Goal: Information Seeking & Learning: Learn about a topic

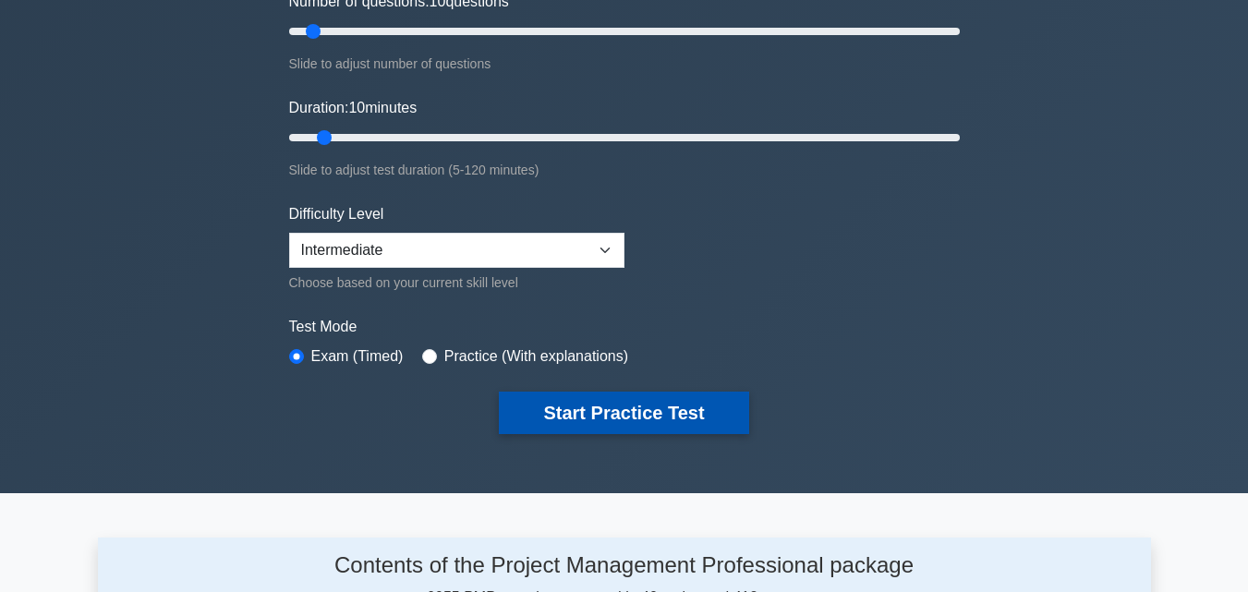
click at [561, 404] on button "Start Practice Test" at bounding box center [623, 413] width 249 height 42
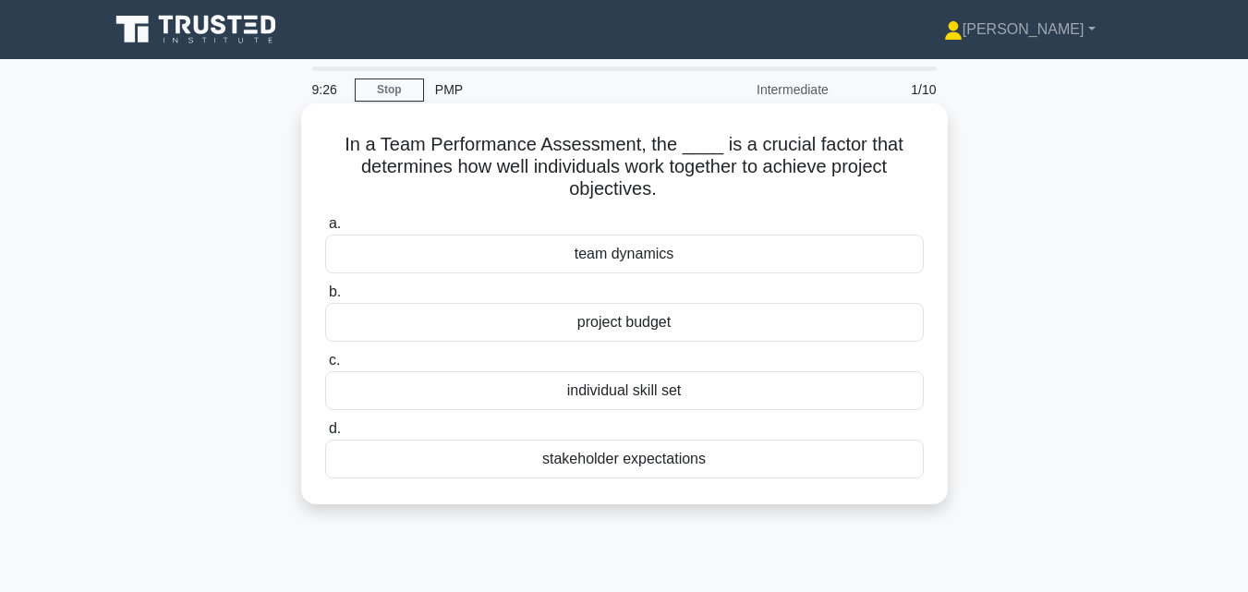
click at [589, 477] on div "stakeholder expectations" at bounding box center [624, 459] width 598 height 39
click at [325, 435] on input "d. stakeholder expectations" at bounding box center [325, 429] width 0 height 12
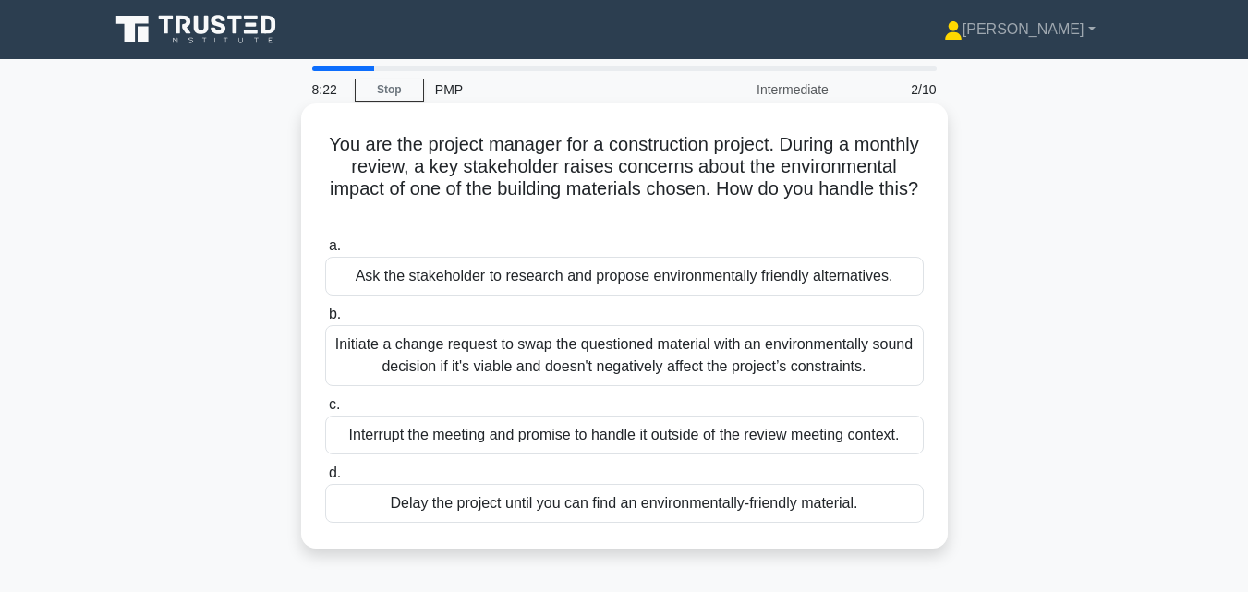
click at [494, 365] on div "Initiate a change request to swap the questioned material with an environmental…" at bounding box center [624, 355] width 598 height 61
click at [325, 320] on input "b. Initiate a change request to swap the questioned material with an environmen…" at bounding box center [325, 314] width 0 height 12
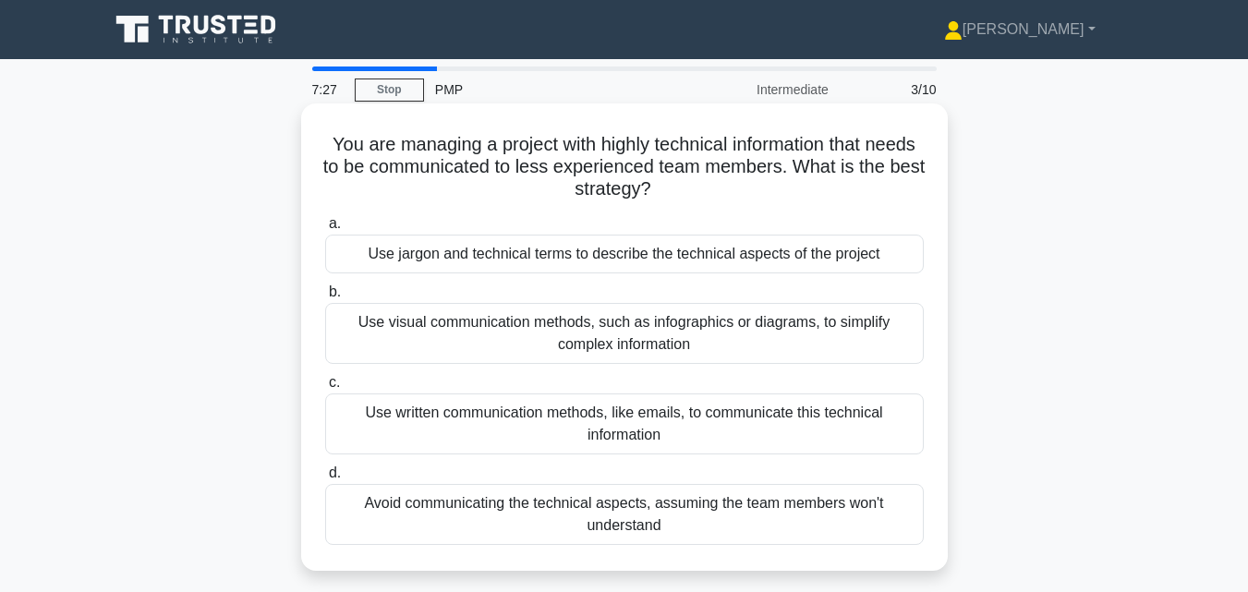
click at [489, 340] on div "Use visual communication methods, such as infographics or diagrams, to simplify…" at bounding box center [624, 333] width 598 height 61
click at [325, 298] on input "b. Use visual communication methods, such as infographics or diagrams, to simpl…" at bounding box center [325, 292] width 0 height 12
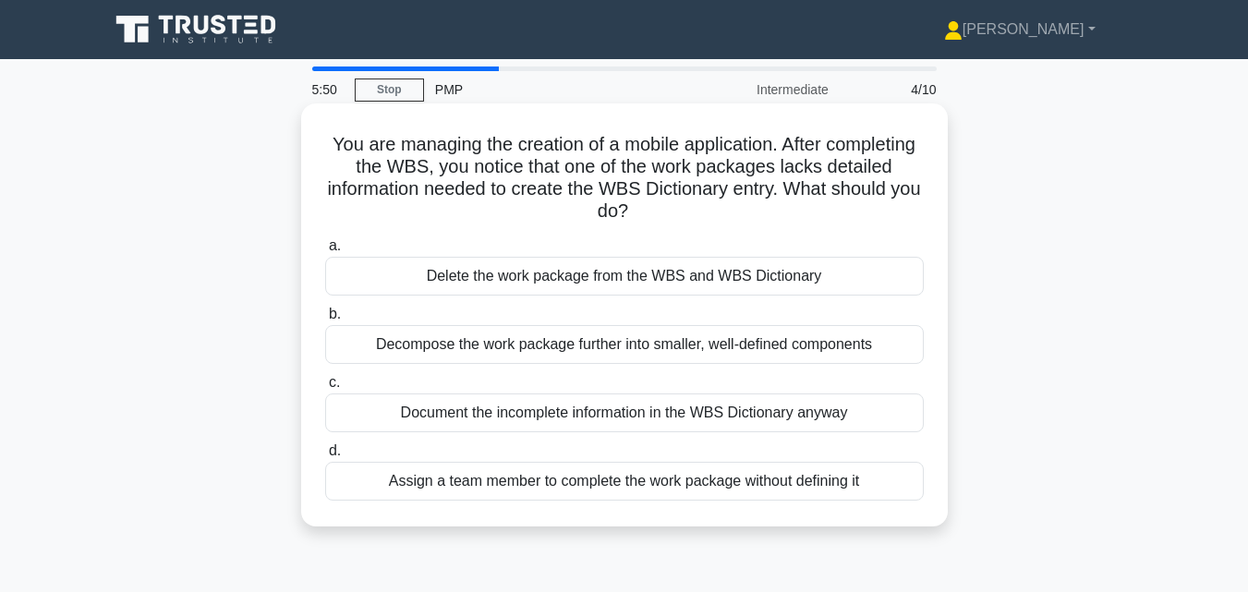
click at [440, 344] on div "Decompose the work package further into smaller, well-defined components" at bounding box center [624, 344] width 598 height 39
click at [325, 320] on input "b. Decompose the work package further into smaller, well-defined components" at bounding box center [325, 314] width 0 height 12
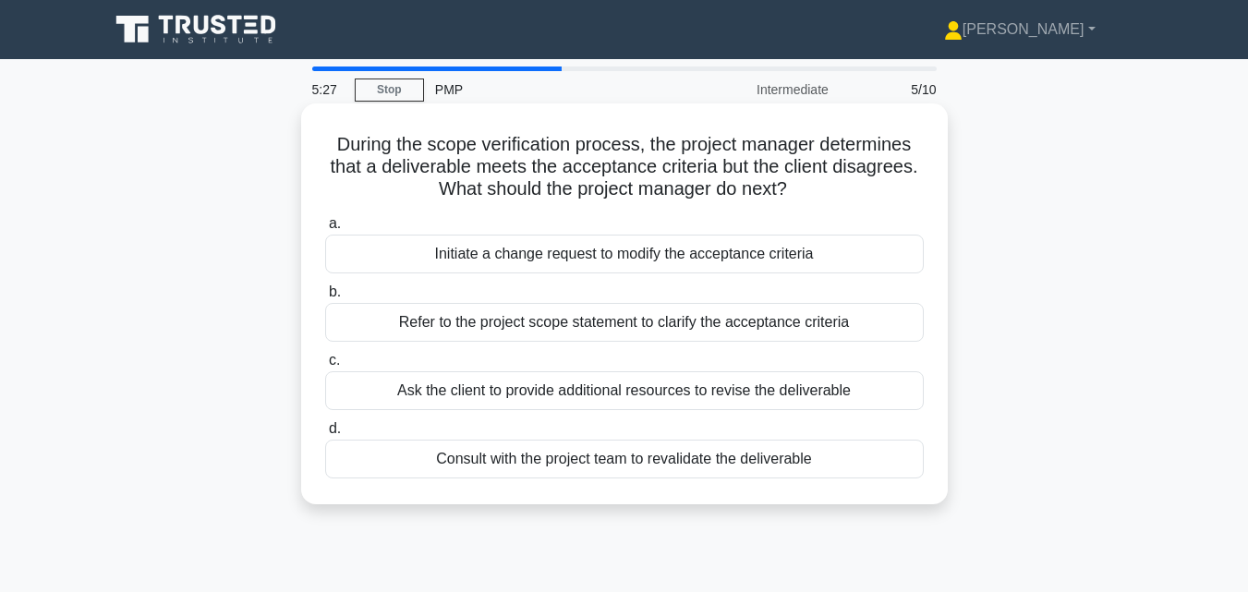
click at [452, 323] on div "Refer to the project scope statement to clarify the acceptance criteria" at bounding box center [624, 322] width 598 height 39
click at [325, 298] on input "b. Refer to the project scope statement to clarify the acceptance criteria" at bounding box center [325, 292] width 0 height 12
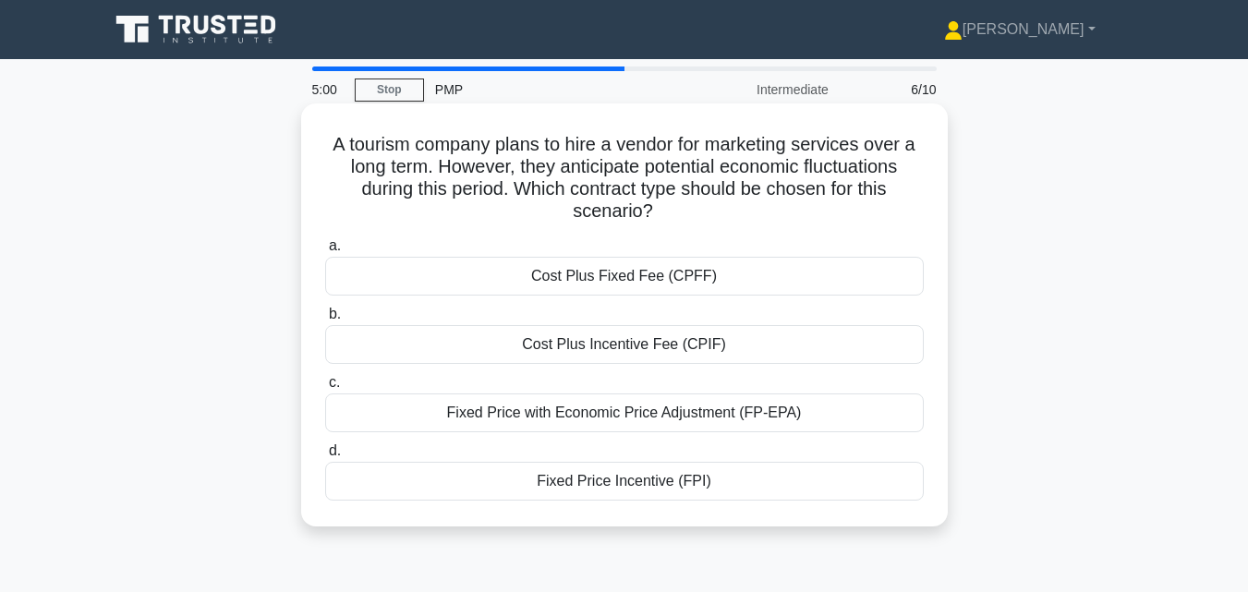
click at [510, 412] on div "Fixed Price with Economic Price Adjustment (FP-EPA)" at bounding box center [624, 412] width 598 height 39
click at [325, 389] on input "c. Fixed Price with Economic Price Adjustment (FP-EPA)" at bounding box center [325, 383] width 0 height 12
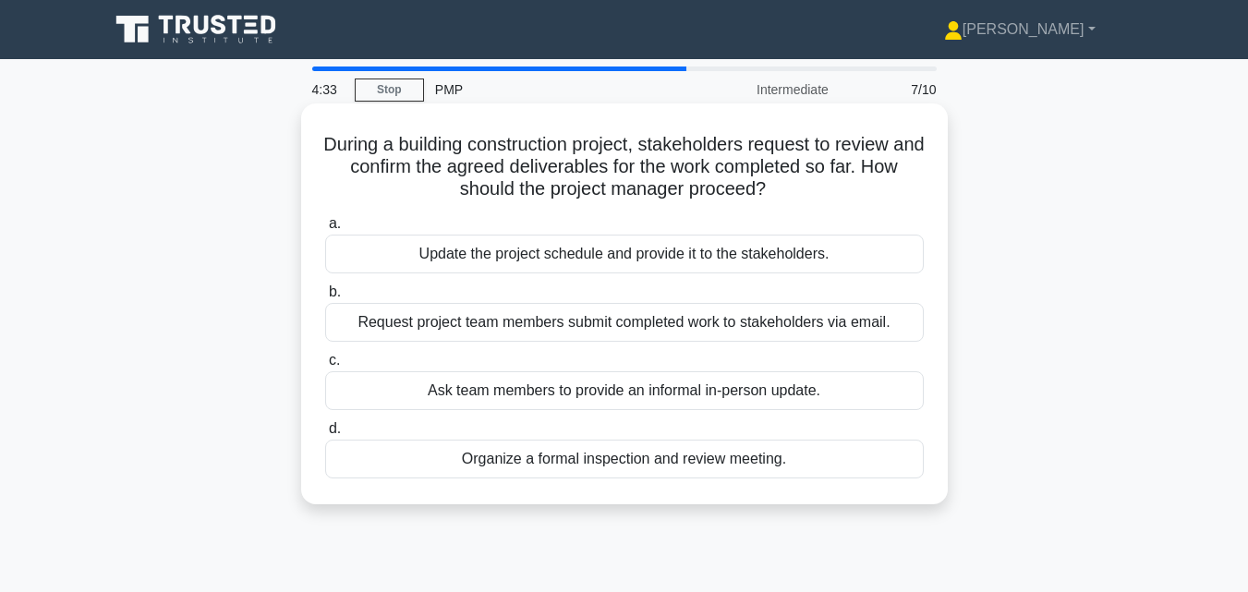
click at [547, 461] on div "Organize a formal inspection and review meeting." at bounding box center [624, 459] width 598 height 39
click at [325, 435] on input "d. Organize a formal inspection and review meeting." at bounding box center [325, 429] width 0 height 12
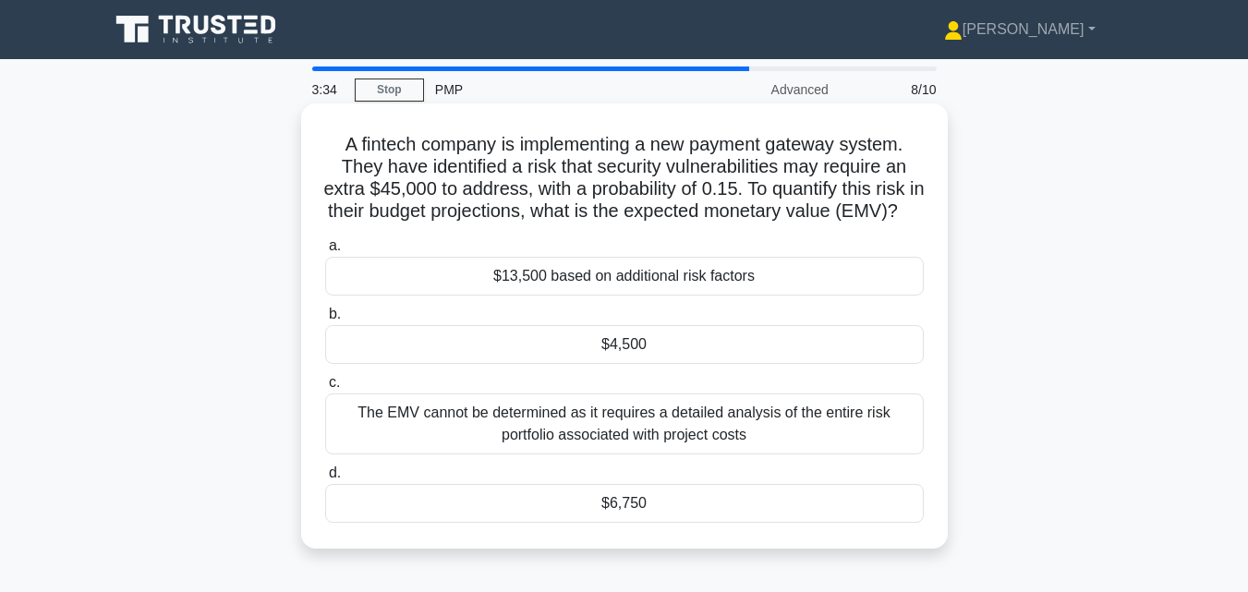
click at [504, 444] on div "The EMV cannot be determined as it requires a detailed analysis of the entire r…" at bounding box center [624, 423] width 598 height 61
click at [399, 454] on div "The EMV cannot be determined as it requires a detailed analysis of the entire r…" at bounding box center [624, 423] width 598 height 61
click at [325, 389] on input "c. The EMV cannot be determined as it requires a detailed analysis of the entir…" at bounding box center [325, 383] width 0 height 12
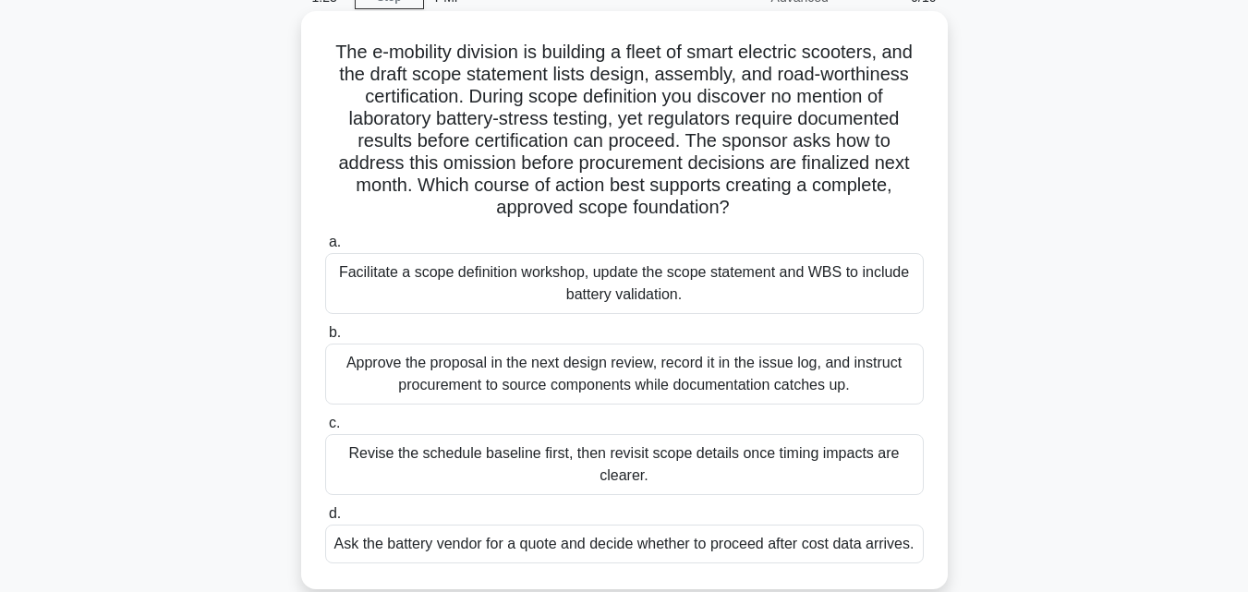
scroll to position [185, 0]
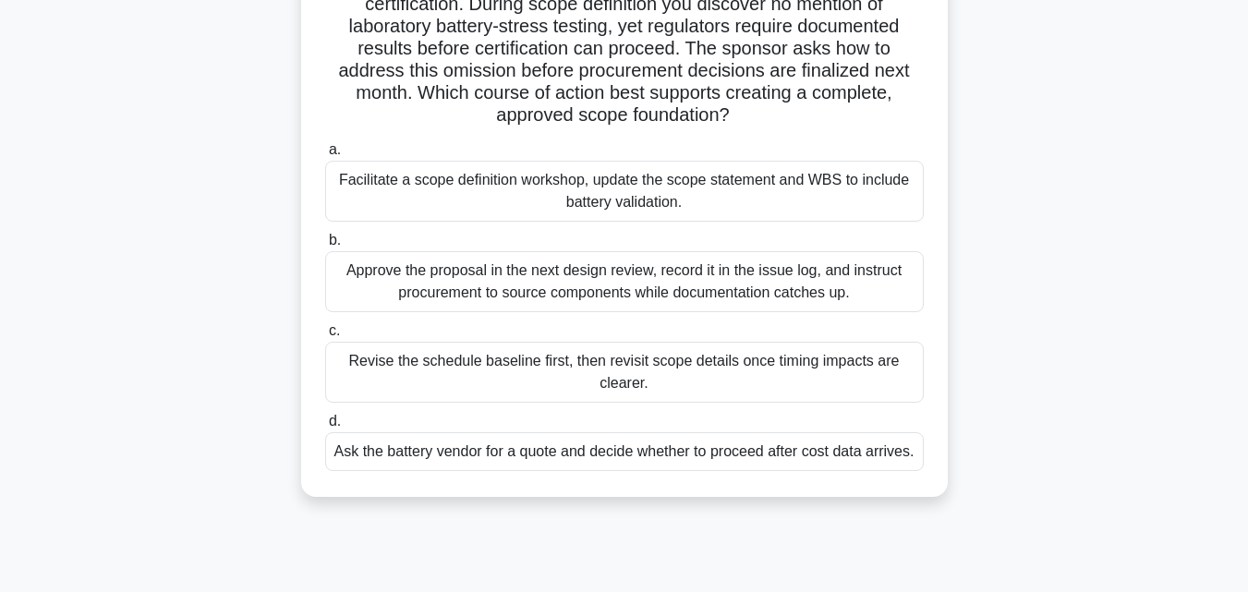
click at [535, 286] on div "Approve the proposal in the next design review, record it in the issue log, and…" at bounding box center [624, 281] width 598 height 61
click at [325, 247] on input "b. Approve the proposal in the next design review, record it in the issue log, …" at bounding box center [325, 241] width 0 height 12
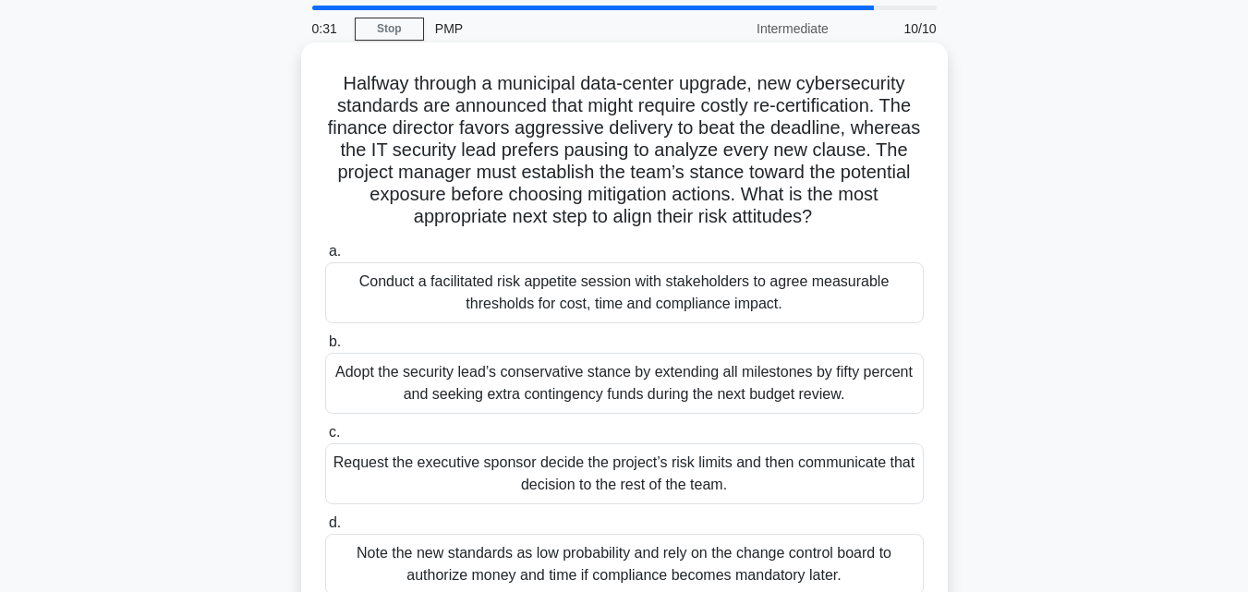
scroll to position [92, 0]
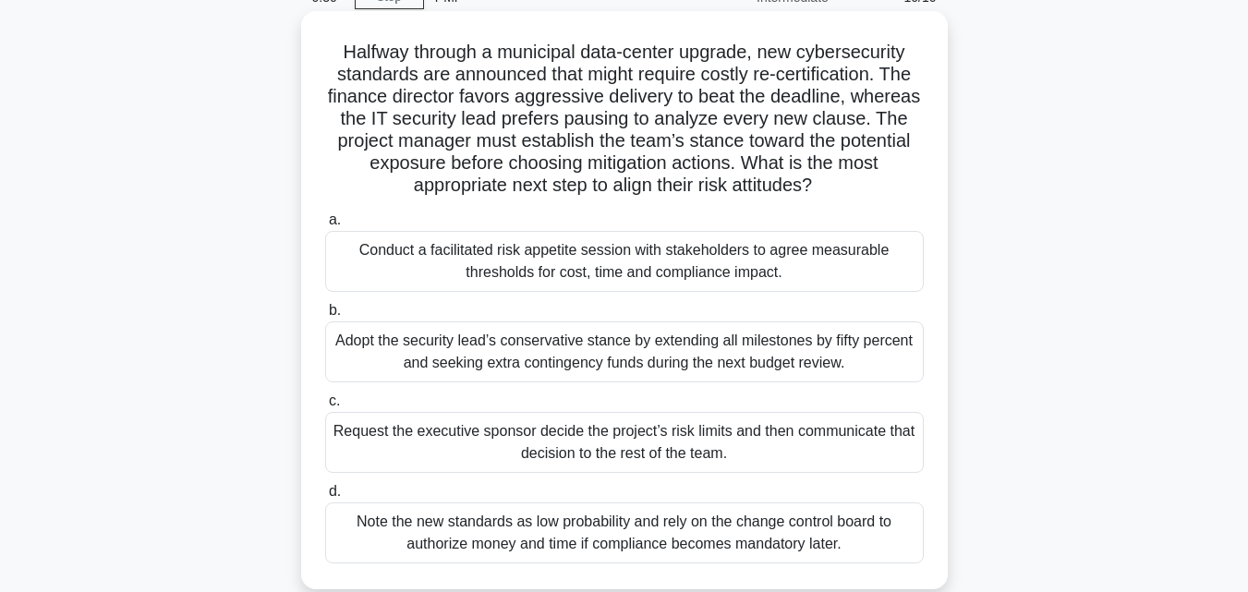
click at [515, 264] on div "Conduct a facilitated risk appetite session with stakeholders to agree measurab…" at bounding box center [624, 261] width 598 height 61
click at [325, 226] on input "a. Conduct a facilitated risk appetite session with stakeholders to agree measu…" at bounding box center [325, 220] width 0 height 12
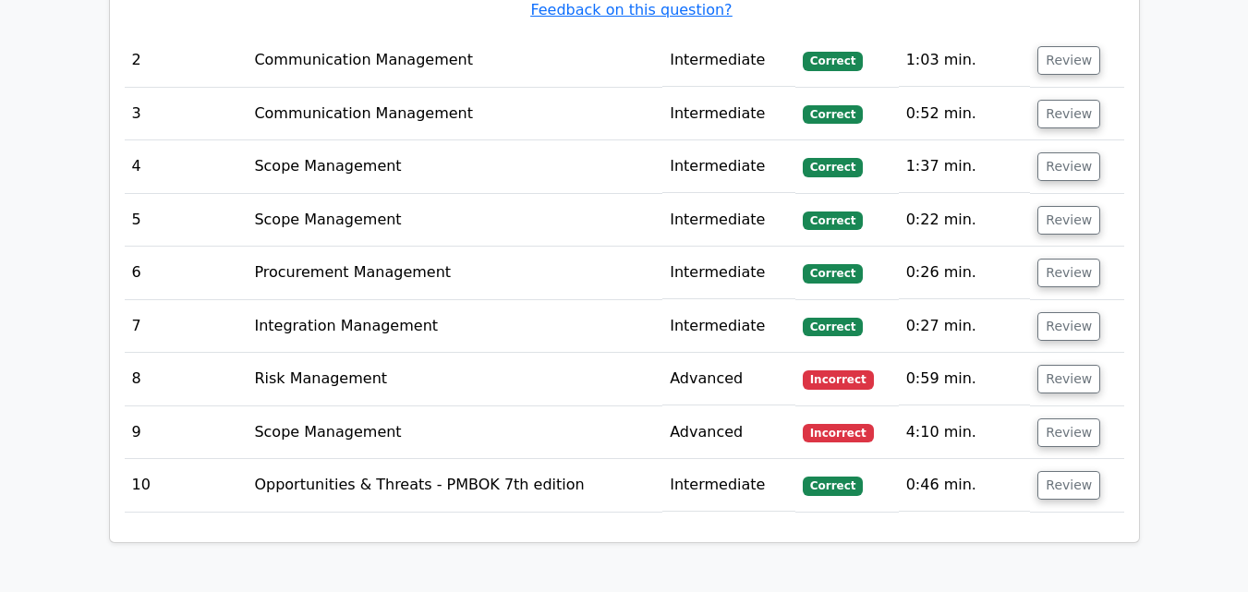
scroll to position [2216, 0]
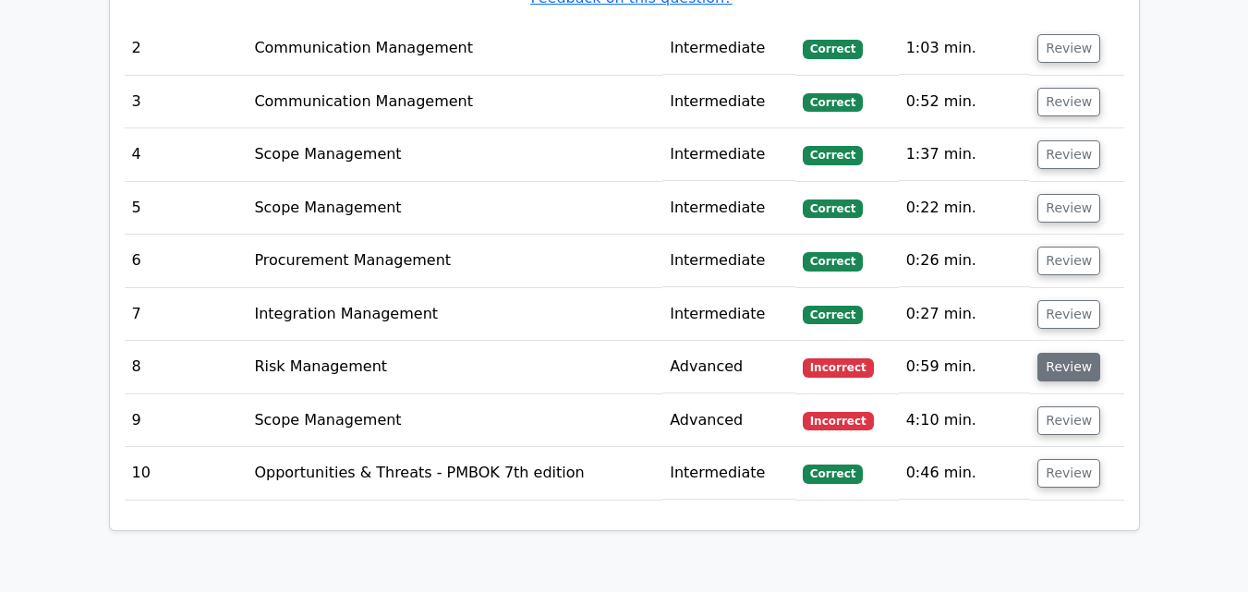
click at [1060, 356] on button "Review" at bounding box center [1068, 367] width 63 height 29
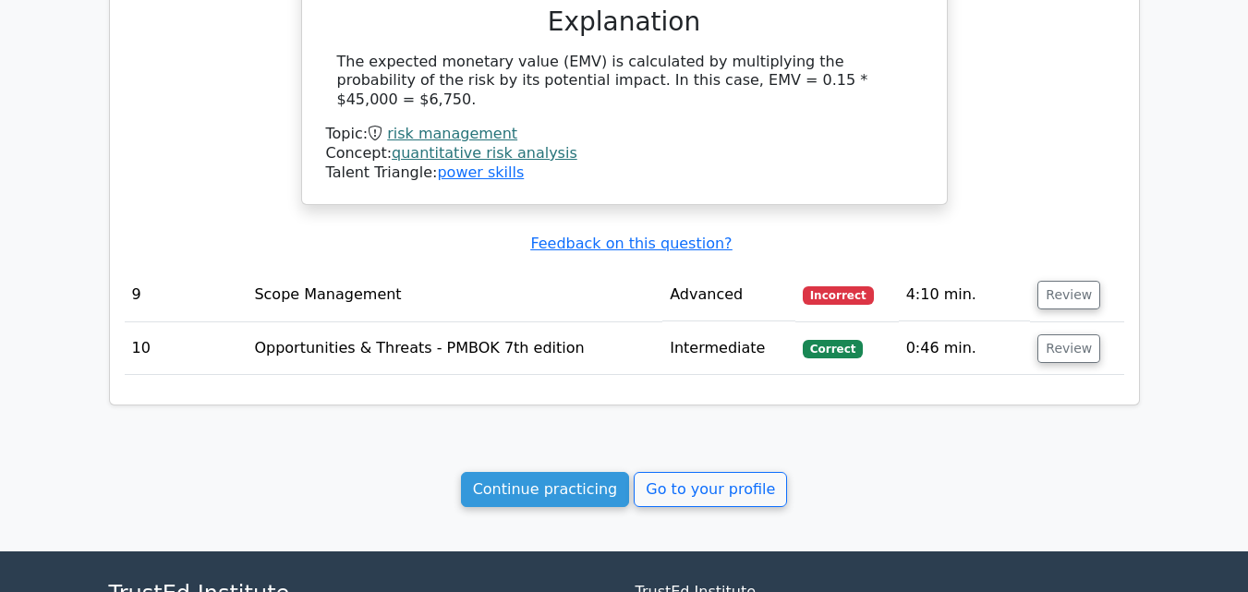
scroll to position [3047, 0]
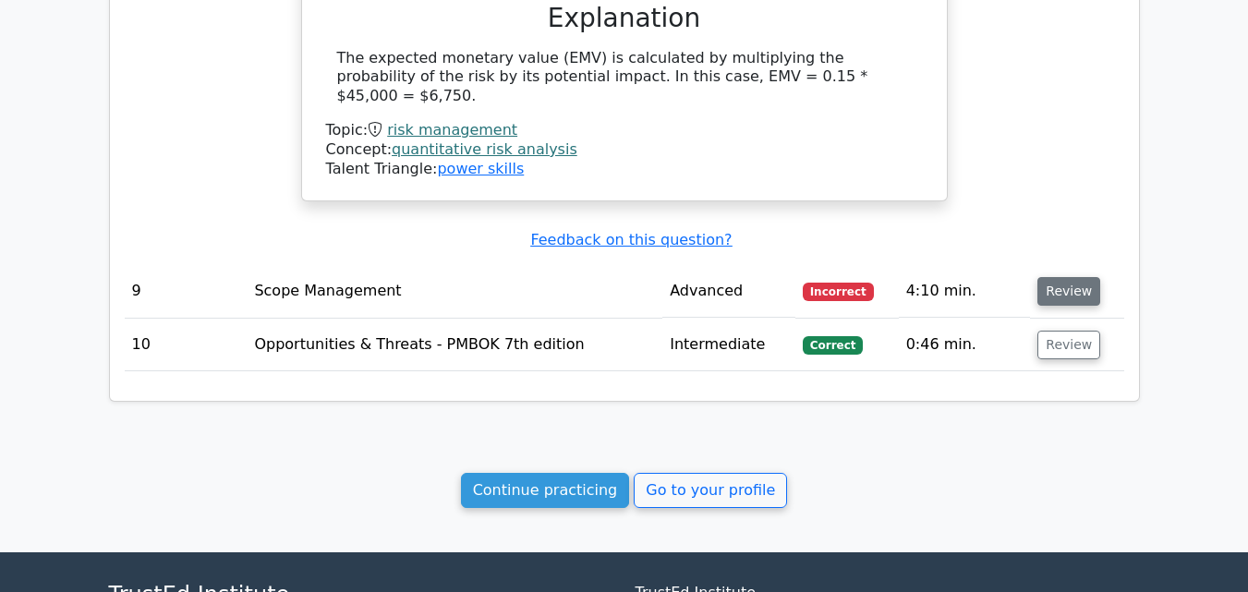
click at [1051, 277] on button "Review" at bounding box center [1068, 291] width 63 height 29
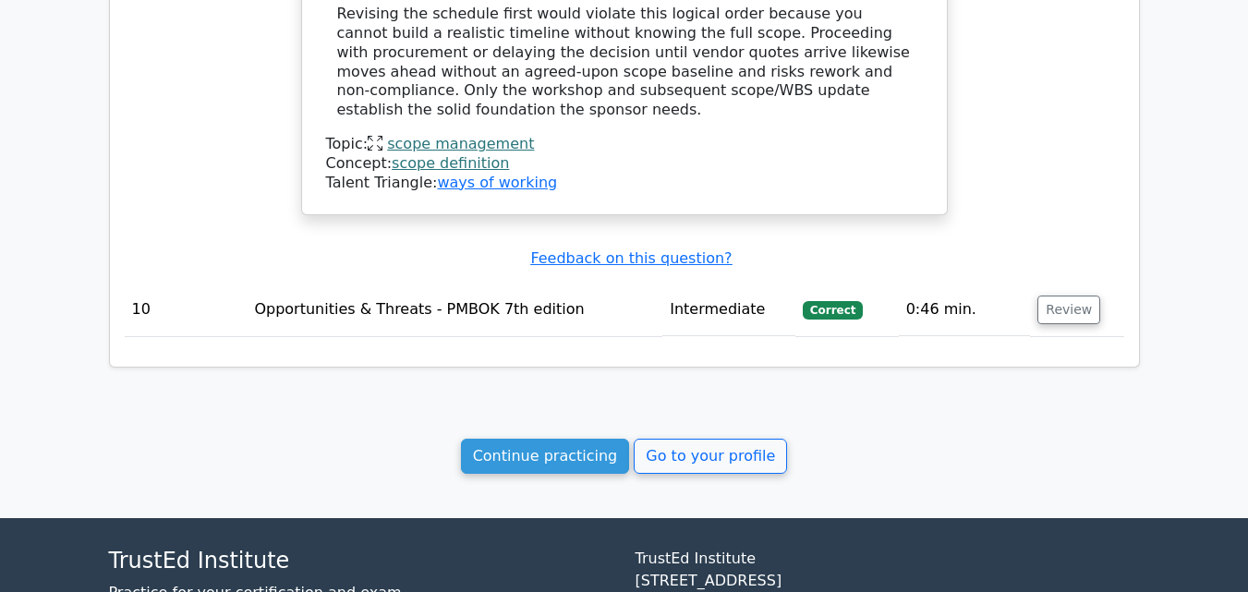
scroll to position [4156, 0]
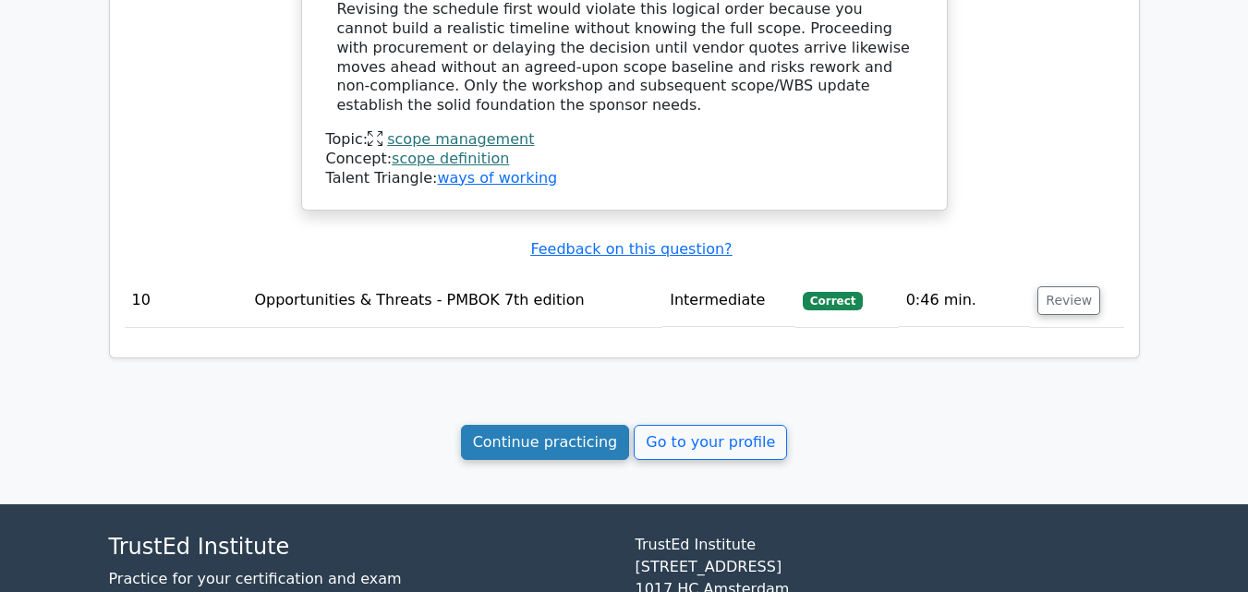
click at [549, 425] on link "Continue practicing" at bounding box center [545, 442] width 169 height 35
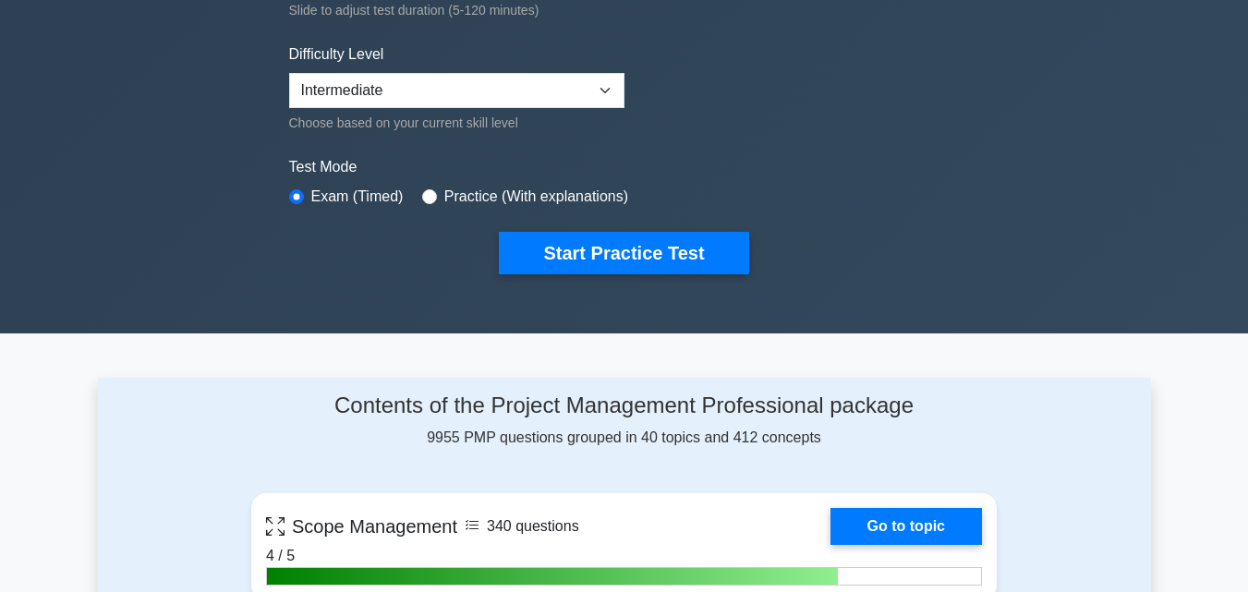
scroll to position [462, 0]
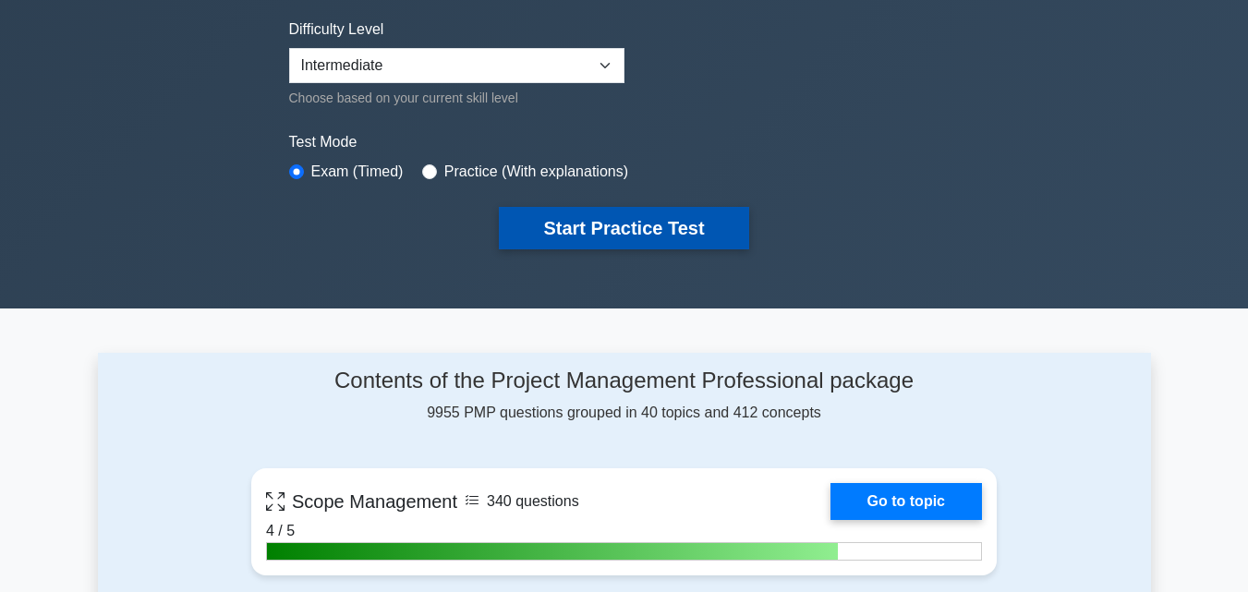
click at [573, 229] on button "Start Practice Test" at bounding box center [623, 228] width 249 height 42
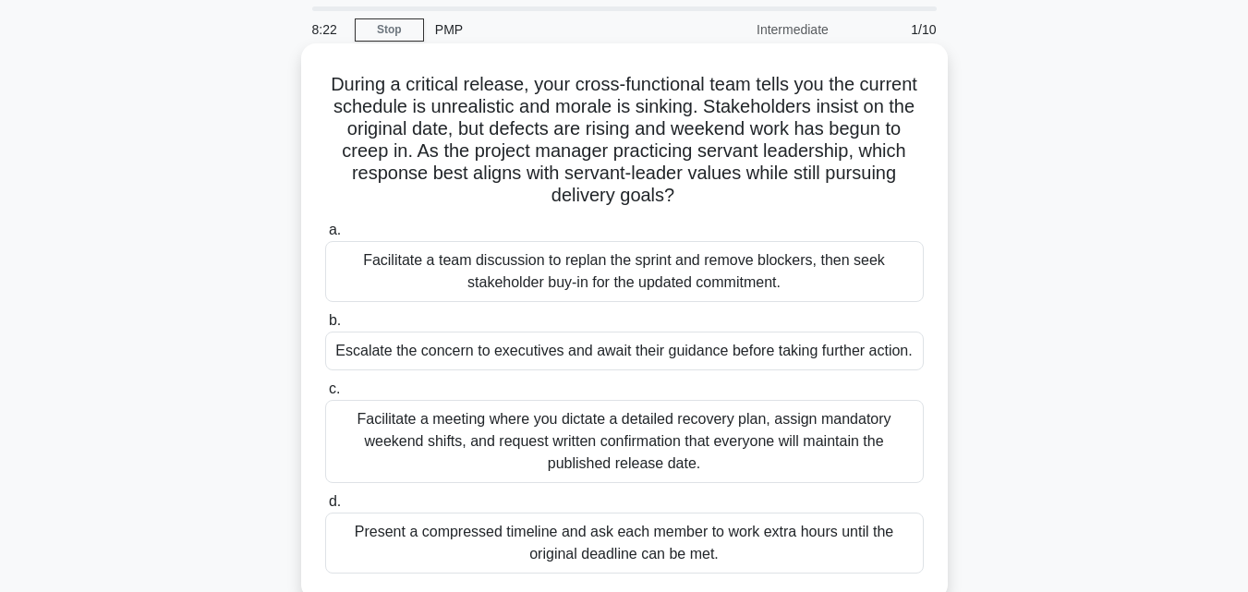
scroll to position [92, 0]
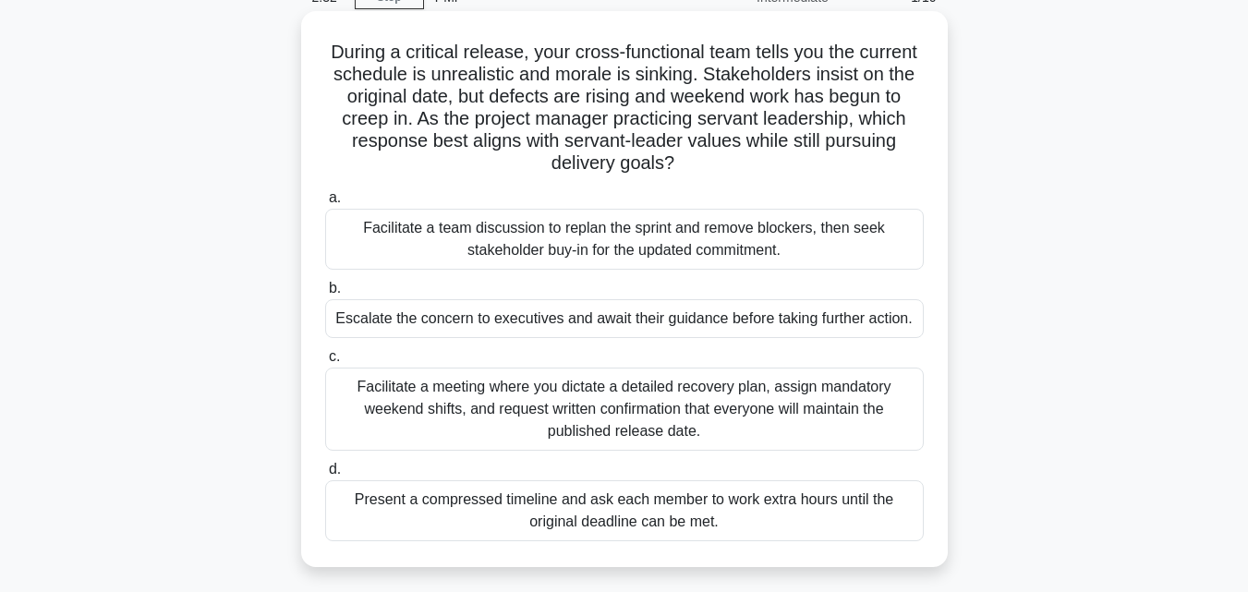
click at [500, 396] on div "Facilitate a meeting where you dictate a detailed recovery plan, assign mandato…" at bounding box center [624, 409] width 598 height 83
click at [325, 363] on input "c. Facilitate a meeting where you dictate a detailed recovery plan, assign mand…" at bounding box center [325, 357] width 0 height 12
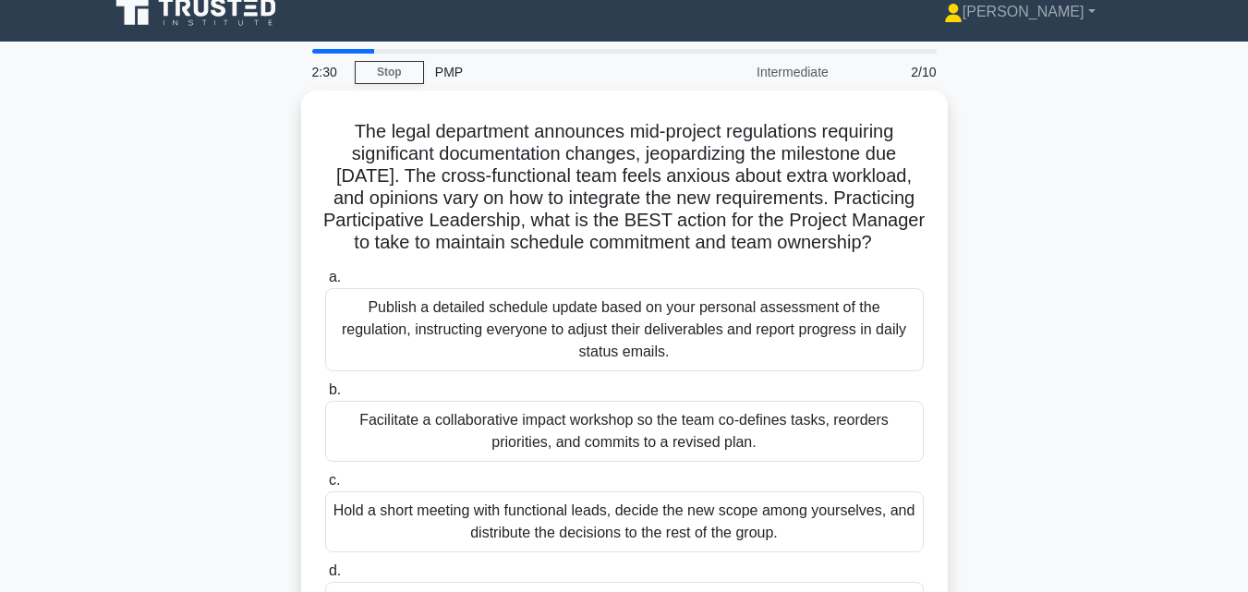
scroll to position [0, 0]
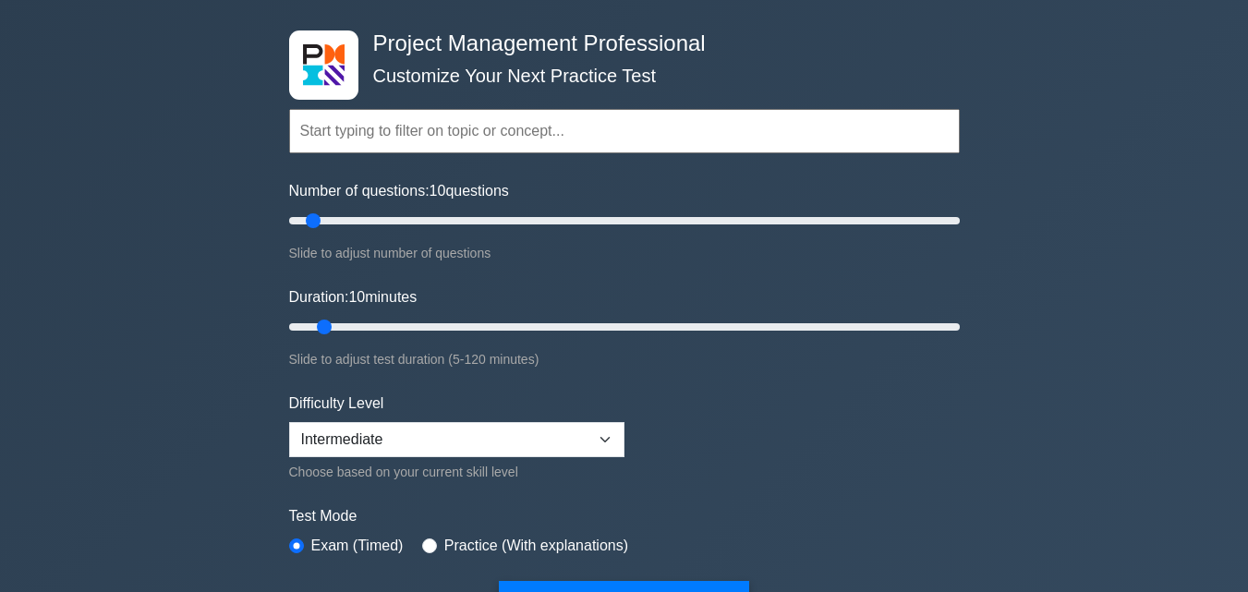
scroll to position [369, 0]
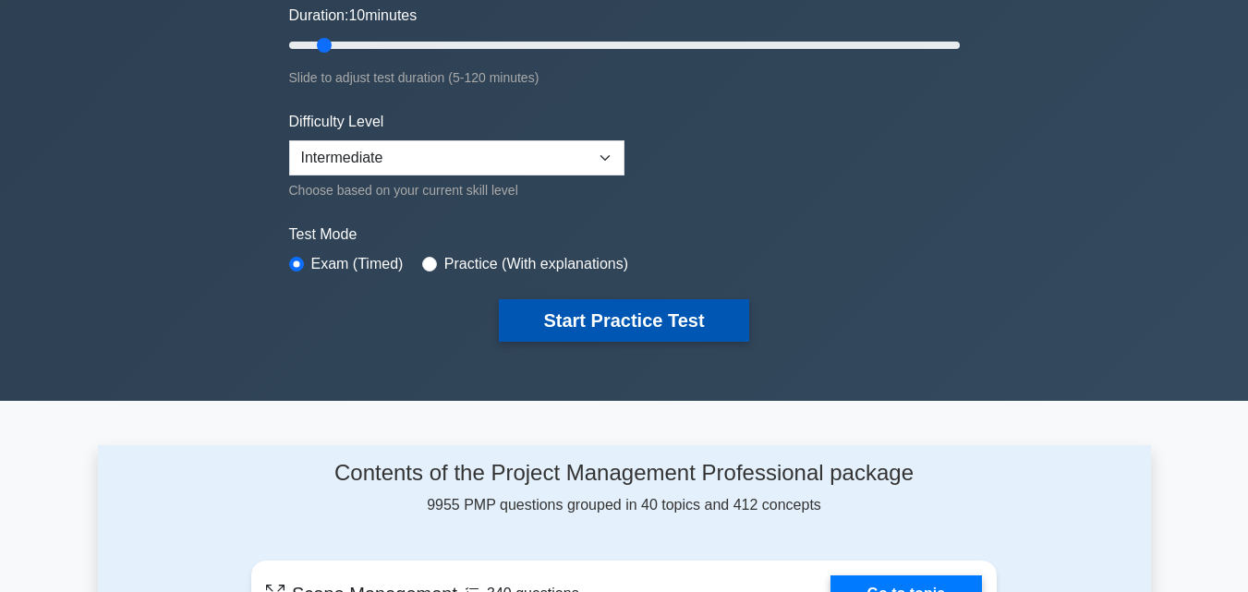
click at [601, 333] on button "Start Practice Test" at bounding box center [623, 320] width 249 height 42
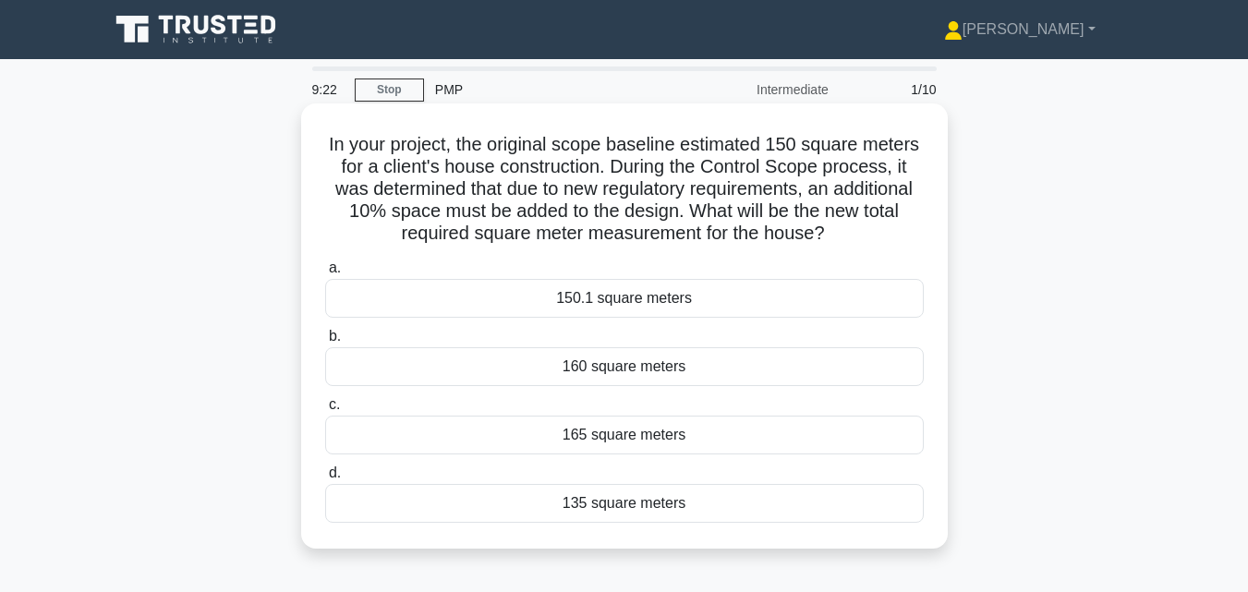
click at [603, 437] on div "165 square meters" at bounding box center [624, 435] width 598 height 39
click at [325, 411] on input "c. 165 square meters" at bounding box center [325, 405] width 0 height 12
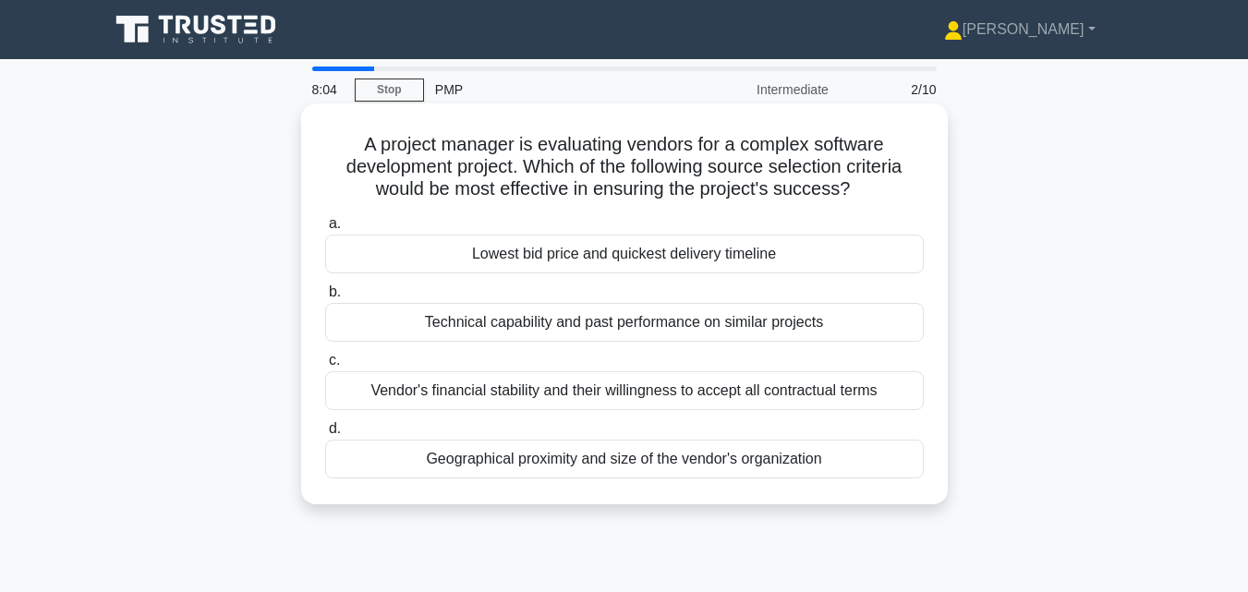
click at [572, 398] on div "Vendor's financial stability and their willingness to accept all contractual te…" at bounding box center [624, 390] width 598 height 39
click at [325, 367] on input "c. Vendor's financial stability and their willingness to accept all contractual…" at bounding box center [325, 361] width 0 height 12
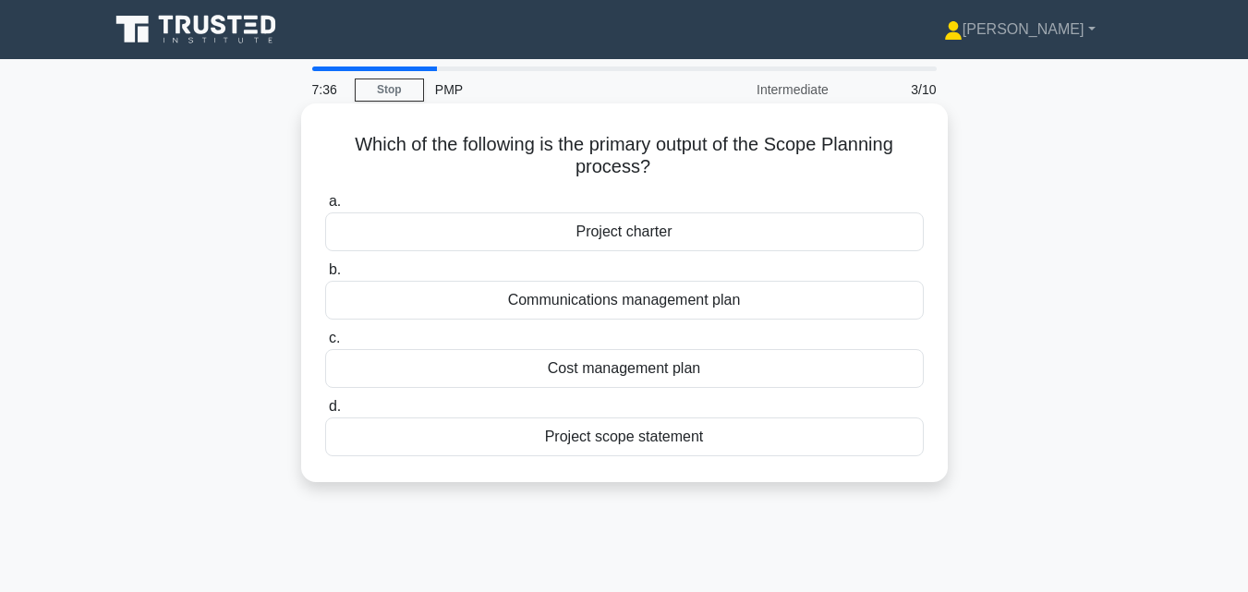
click at [570, 439] on div "Project scope statement" at bounding box center [624, 436] width 598 height 39
click at [325, 413] on input "d. Project scope statement" at bounding box center [325, 407] width 0 height 12
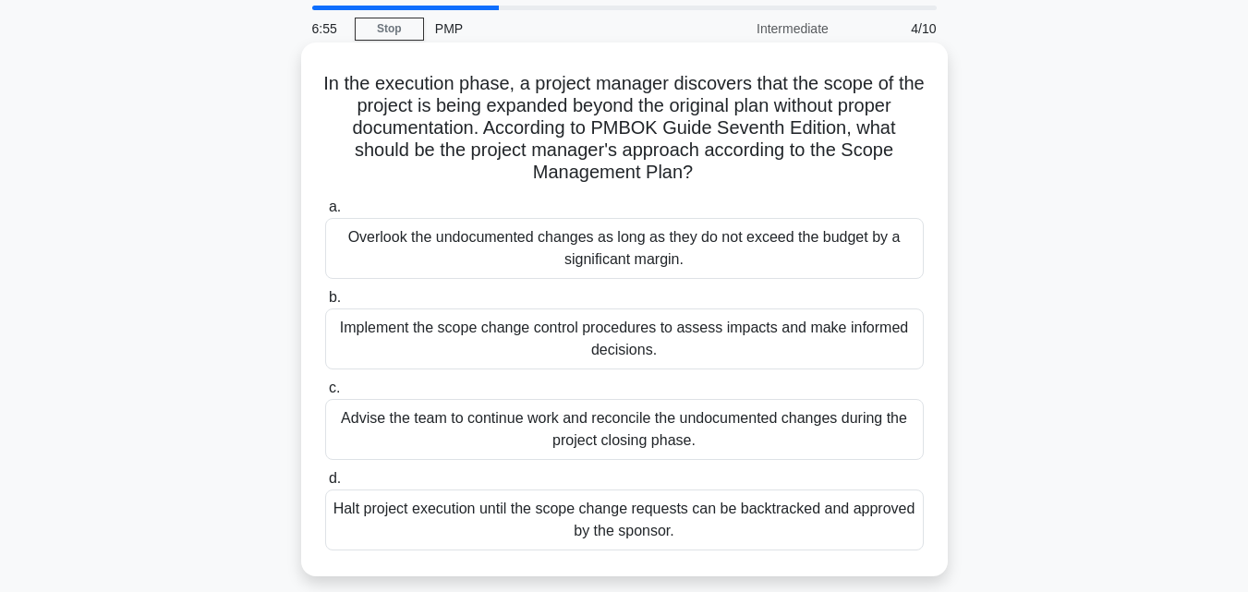
scroll to position [92, 0]
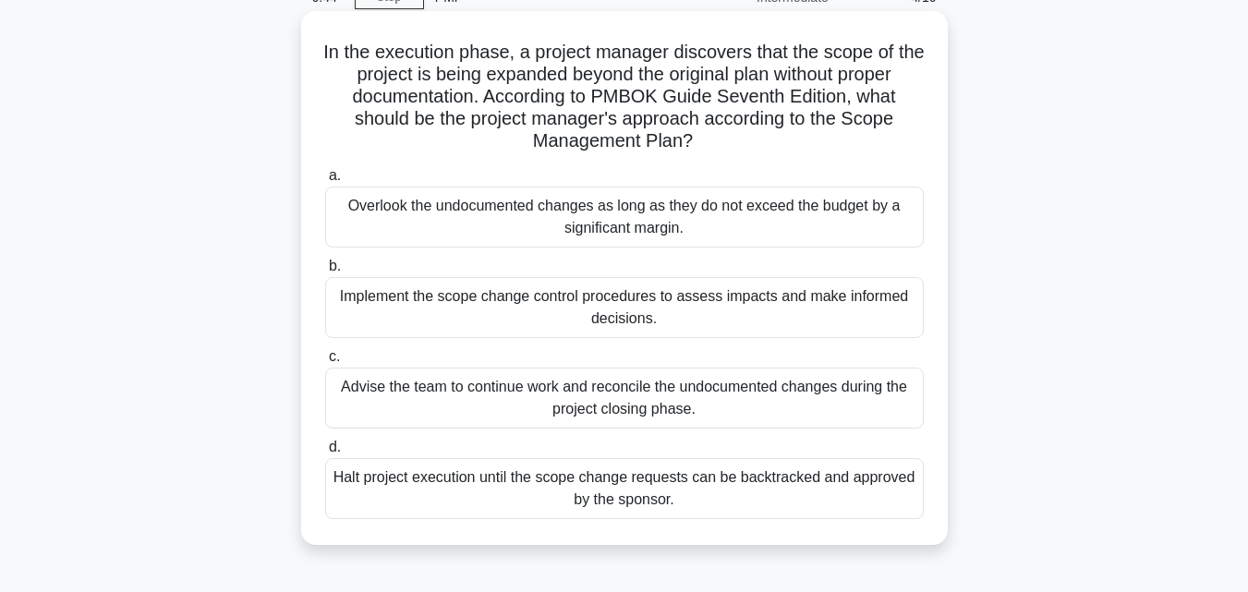
click at [569, 320] on div "Implement the scope change control procedures to assess impacts and make inform…" at bounding box center [624, 307] width 598 height 61
click at [325, 272] on input "b. Implement the scope change control procedures to assess impacts and make inf…" at bounding box center [325, 266] width 0 height 12
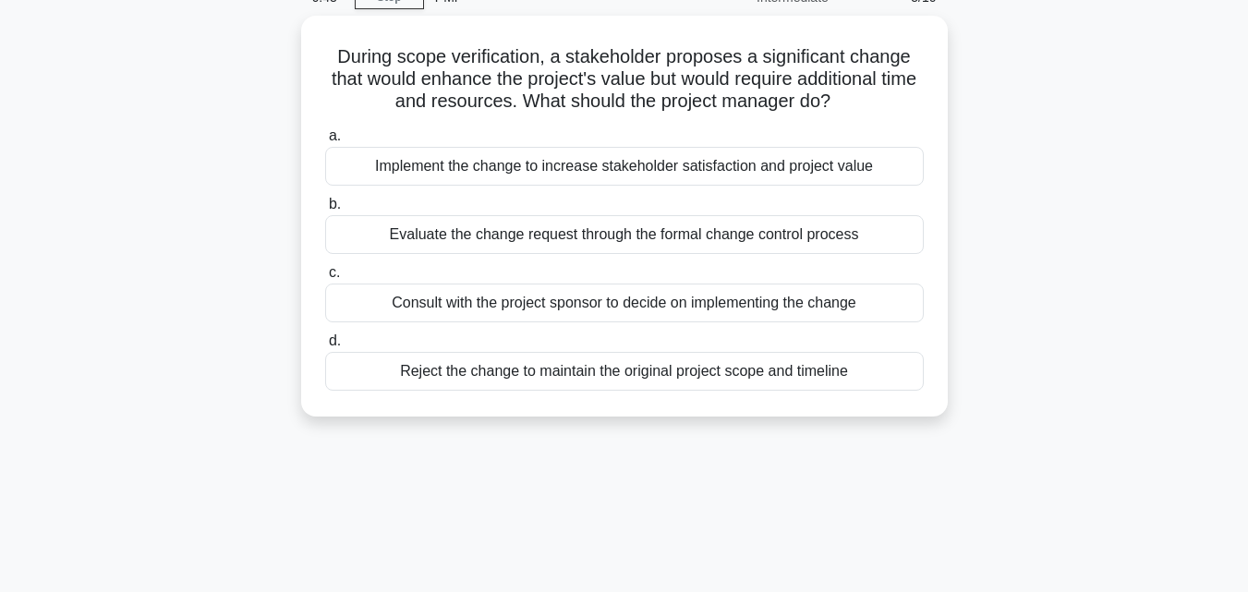
scroll to position [0, 0]
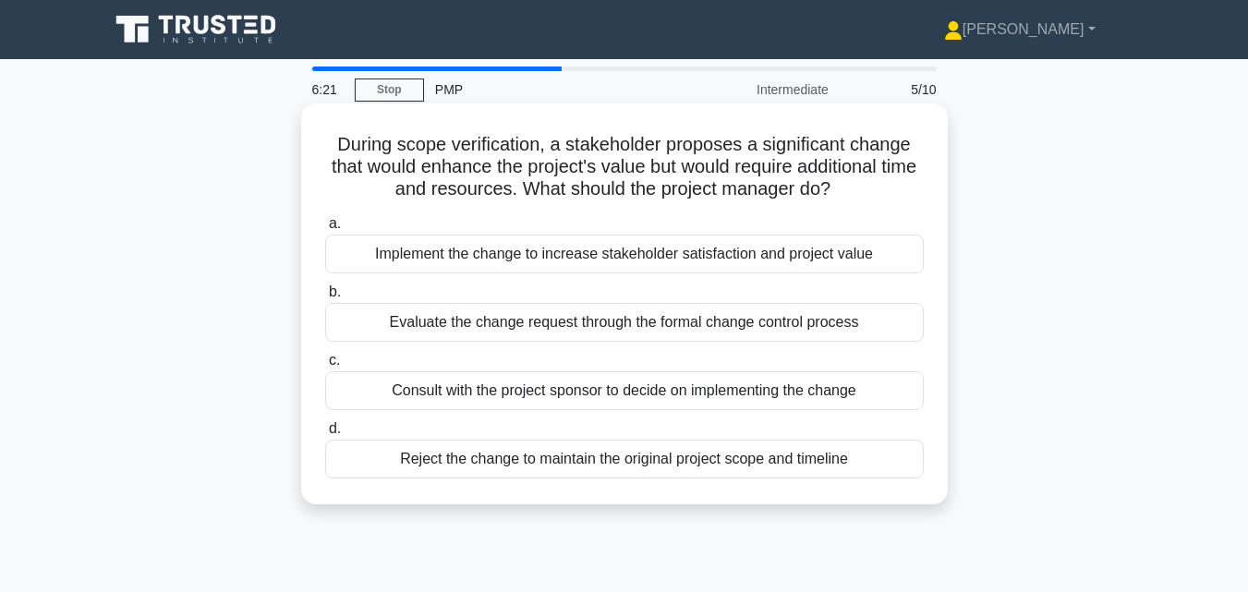
click at [547, 329] on div "Evaluate the change request through the formal change control process" at bounding box center [624, 322] width 598 height 39
click at [325, 298] on input "b. Evaluate the change request through the formal change control process" at bounding box center [325, 292] width 0 height 12
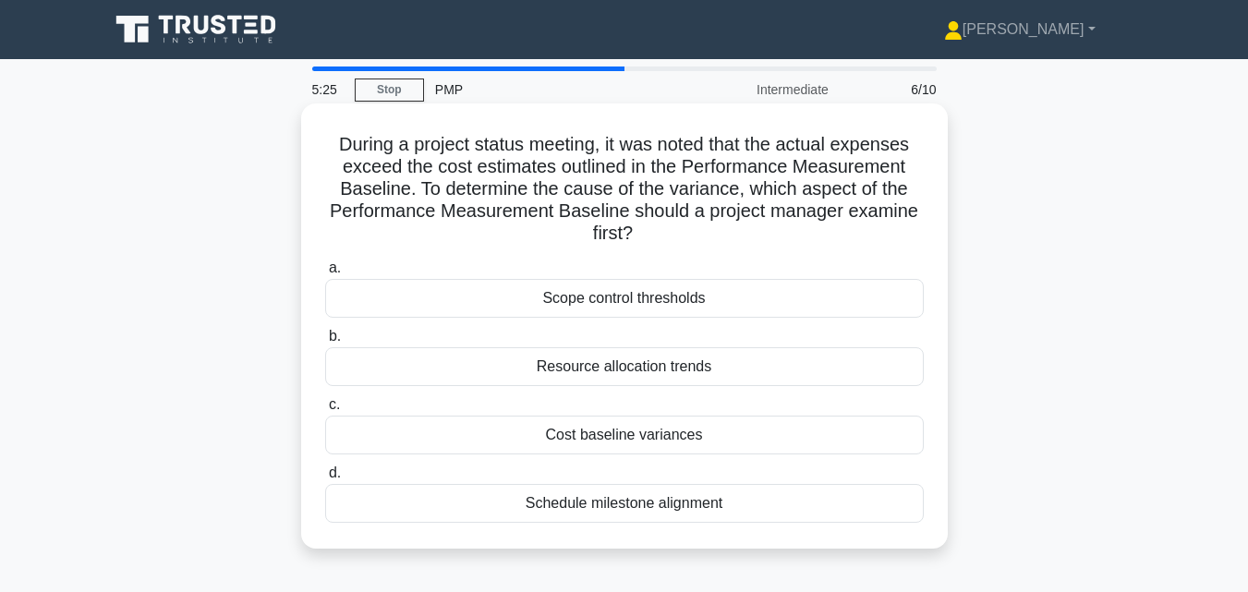
click at [546, 295] on div "Scope control thresholds" at bounding box center [624, 298] width 598 height 39
click at [325, 274] on input "a. Scope control thresholds" at bounding box center [325, 268] width 0 height 12
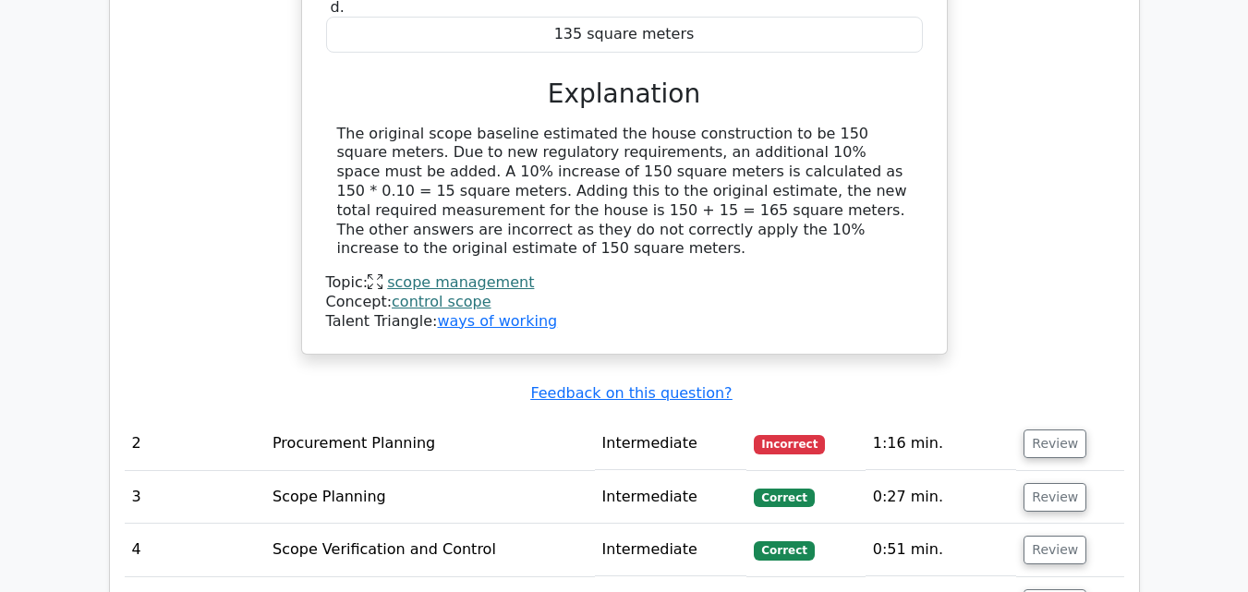
scroll to position [1478, 0]
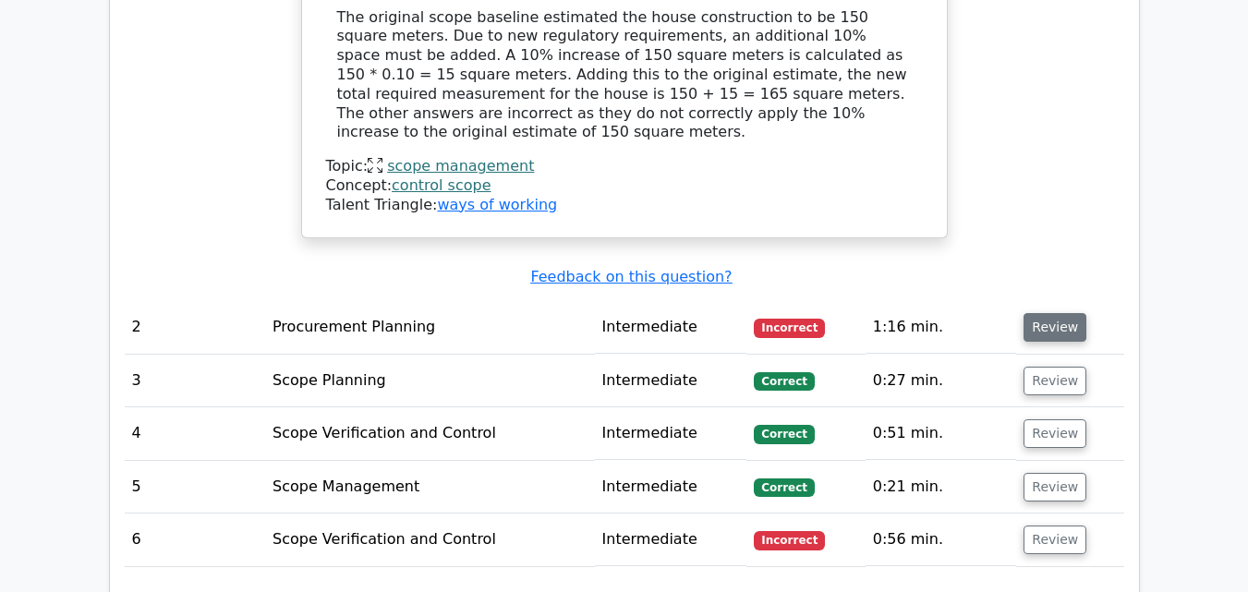
click at [1047, 313] on button "Review" at bounding box center [1054, 327] width 63 height 29
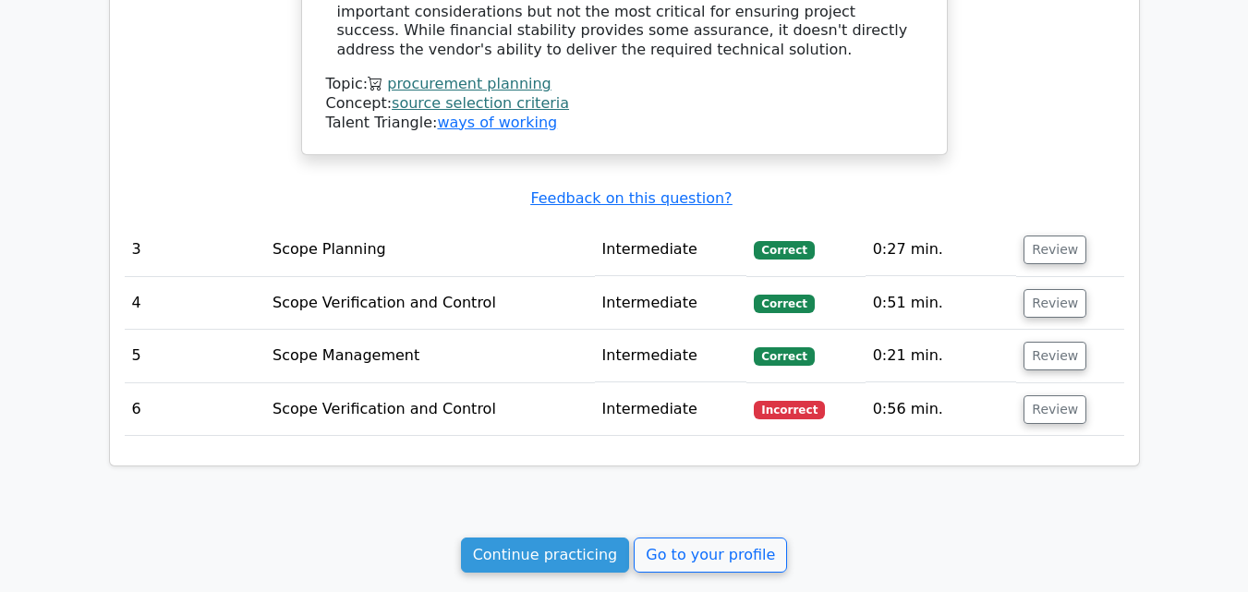
scroll to position [2770, 0]
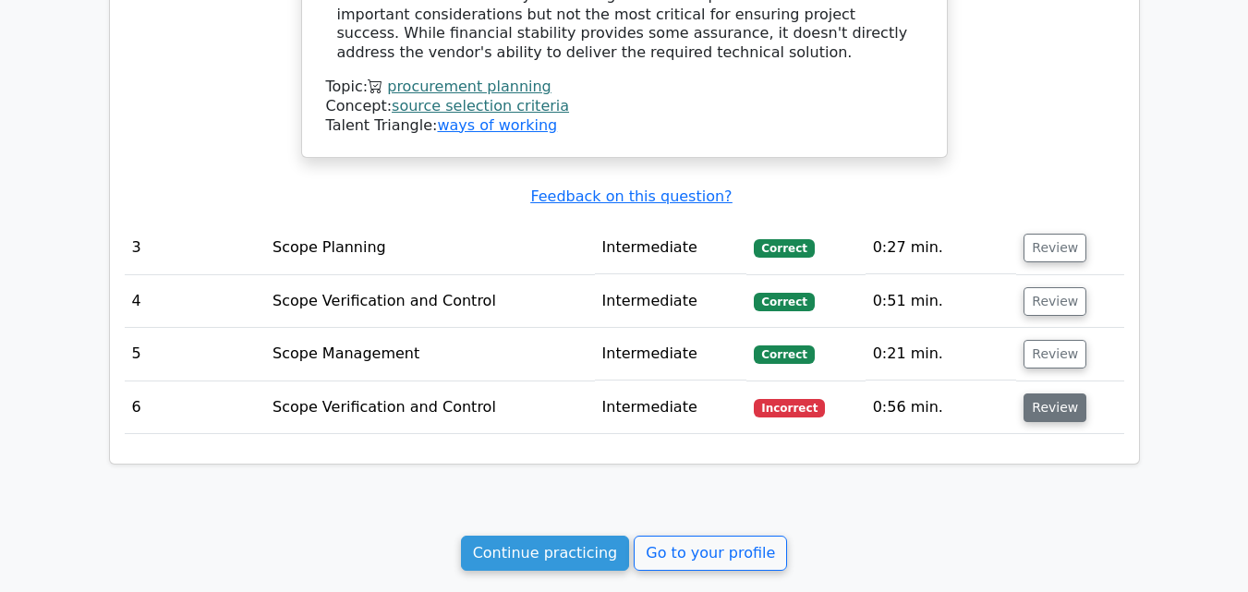
click at [1034, 393] on button "Review" at bounding box center [1054, 407] width 63 height 29
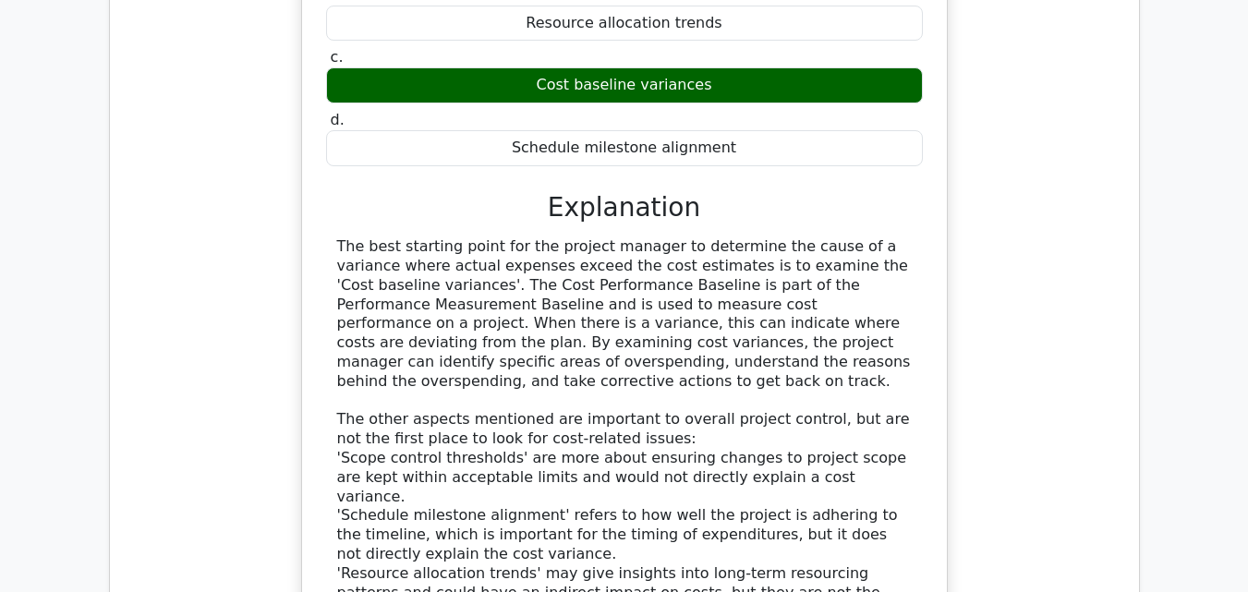
scroll to position [3895, 0]
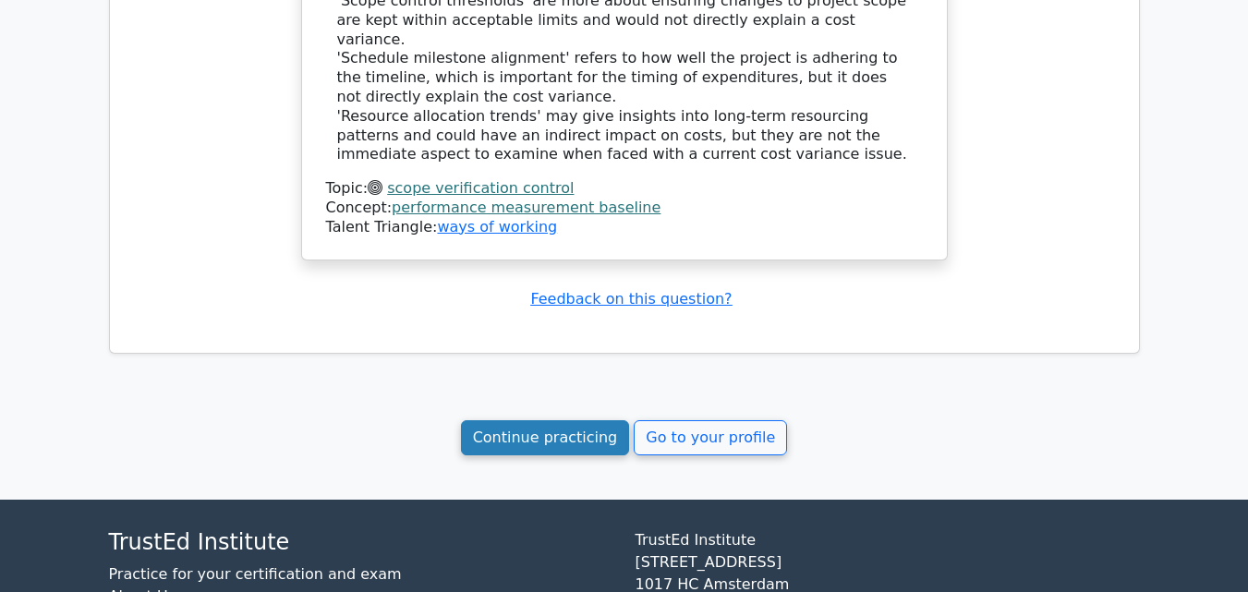
click at [563, 420] on link "Continue practicing" at bounding box center [545, 437] width 169 height 35
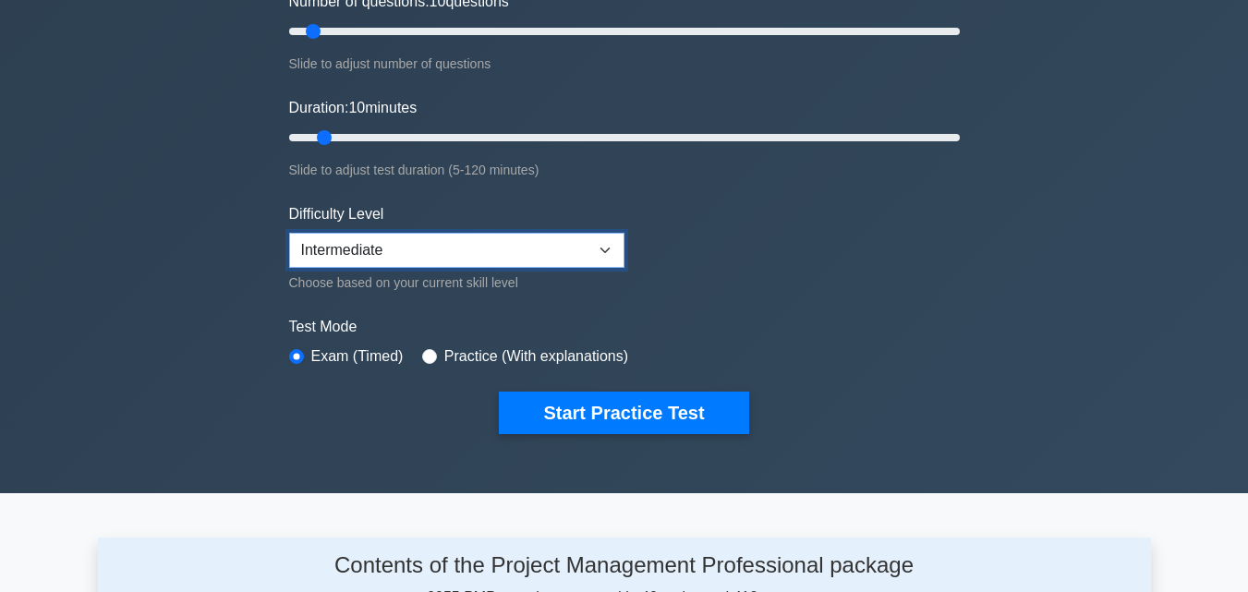
click at [611, 250] on select "Beginner Intermediate Expert" at bounding box center [456, 250] width 335 height 35
click at [727, 282] on form "Topics Scope Management Time Management Cost Management Quality Management Risk…" at bounding box center [624, 148] width 670 height 571
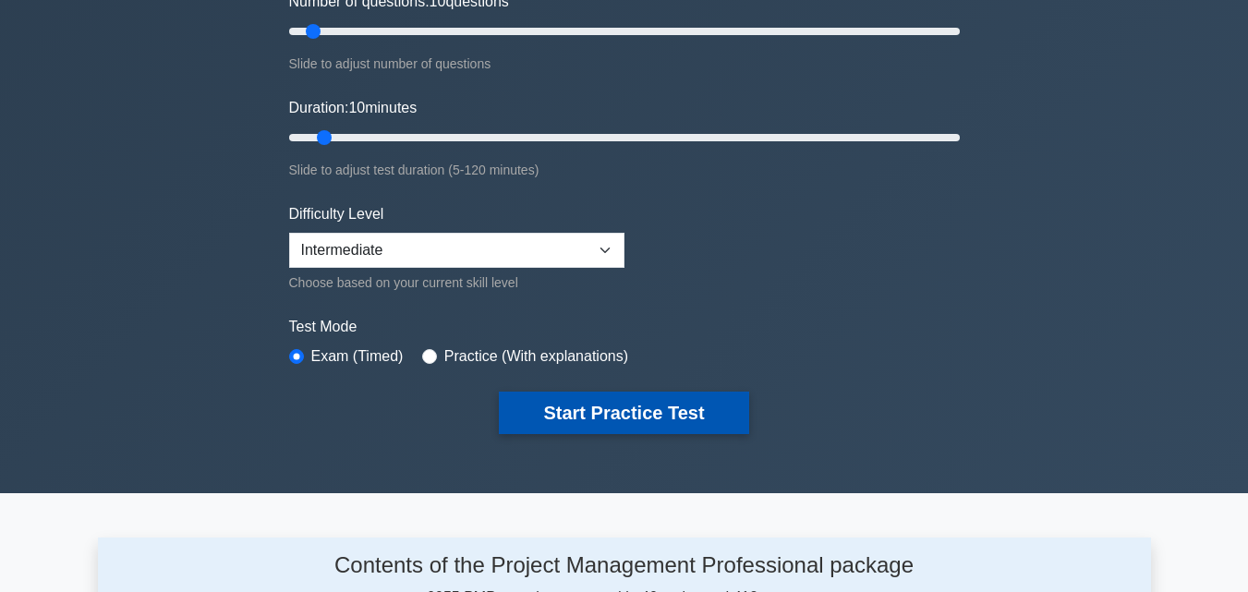
click at [623, 412] on button "Start Practice Test" at bounding box center [623, 413] width 249 height 42
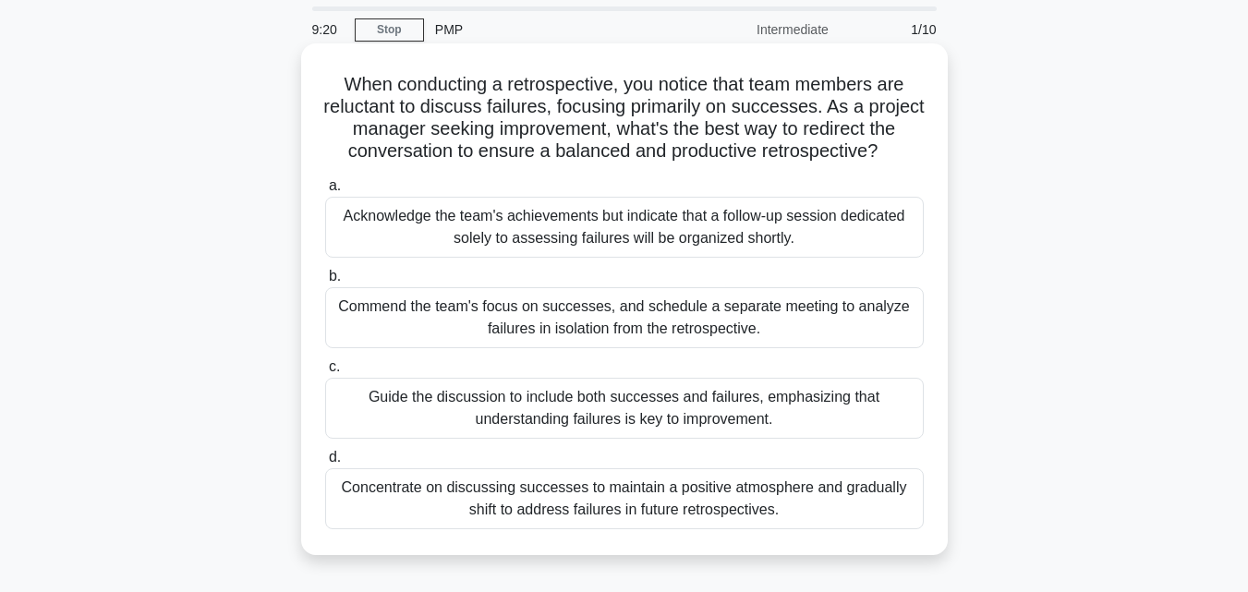
scroll to position [92, 0]
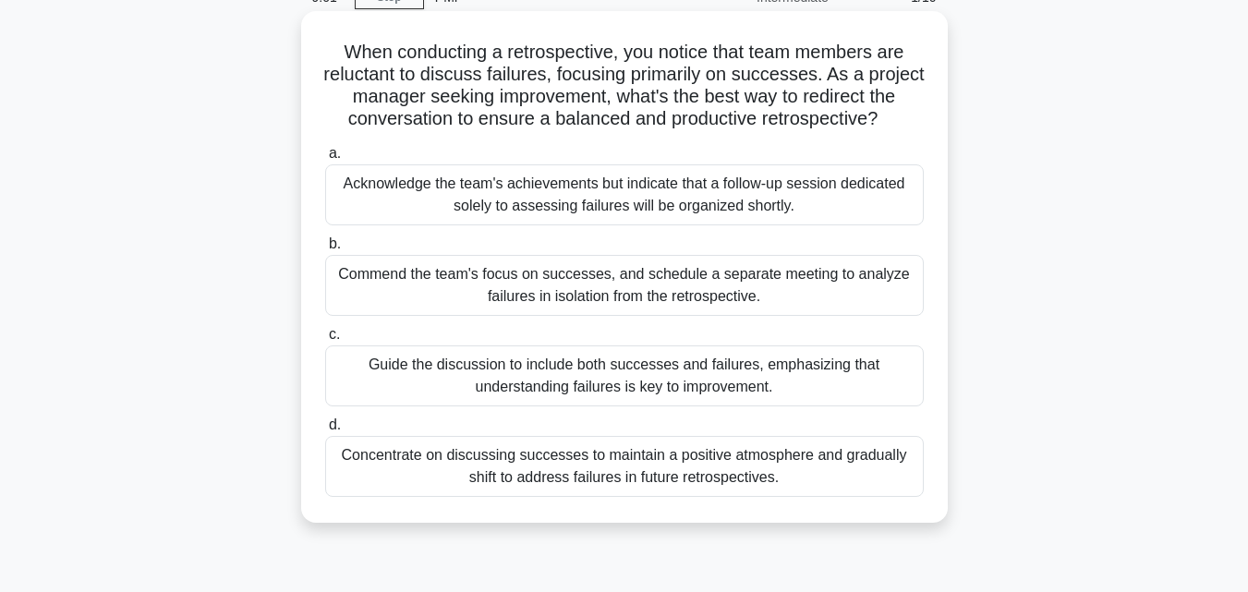
click at [556, 391] on div "Guide the discussion to include both successes and failures, emphasizing that u…" at bounding box center [624, 375] width 598 height 61
click at [325, 341] on input "c. Guide the discussion to include both successes and failures, emphasizing tha…" at bounding box center [325, 335] width 0 height 12
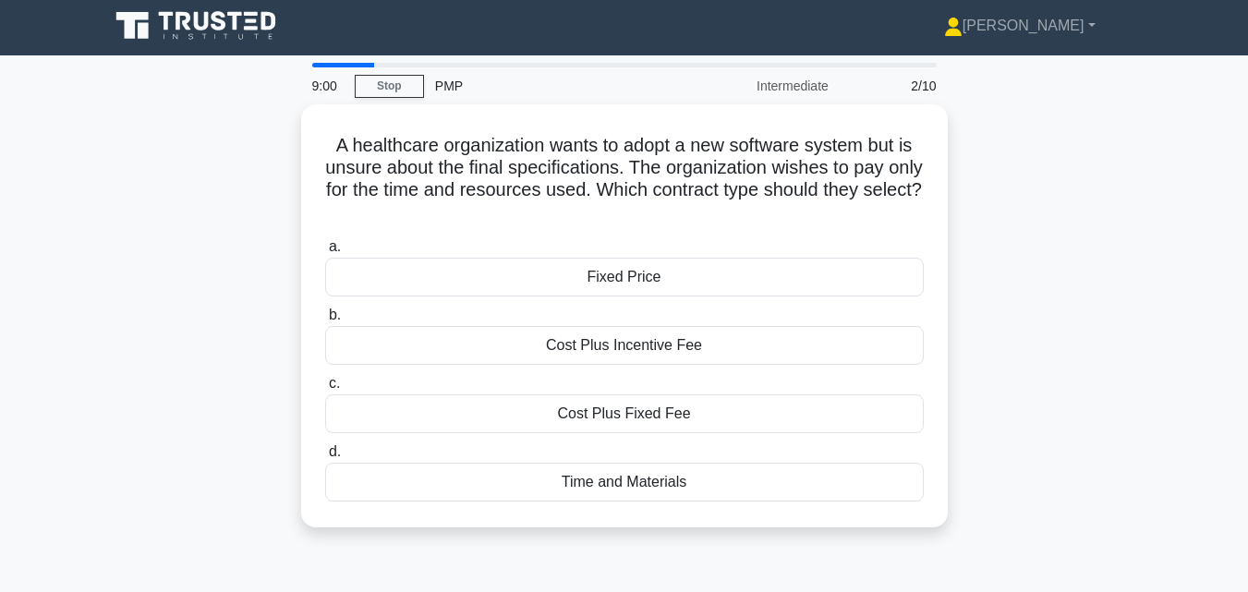
scroll to position [0, 0]
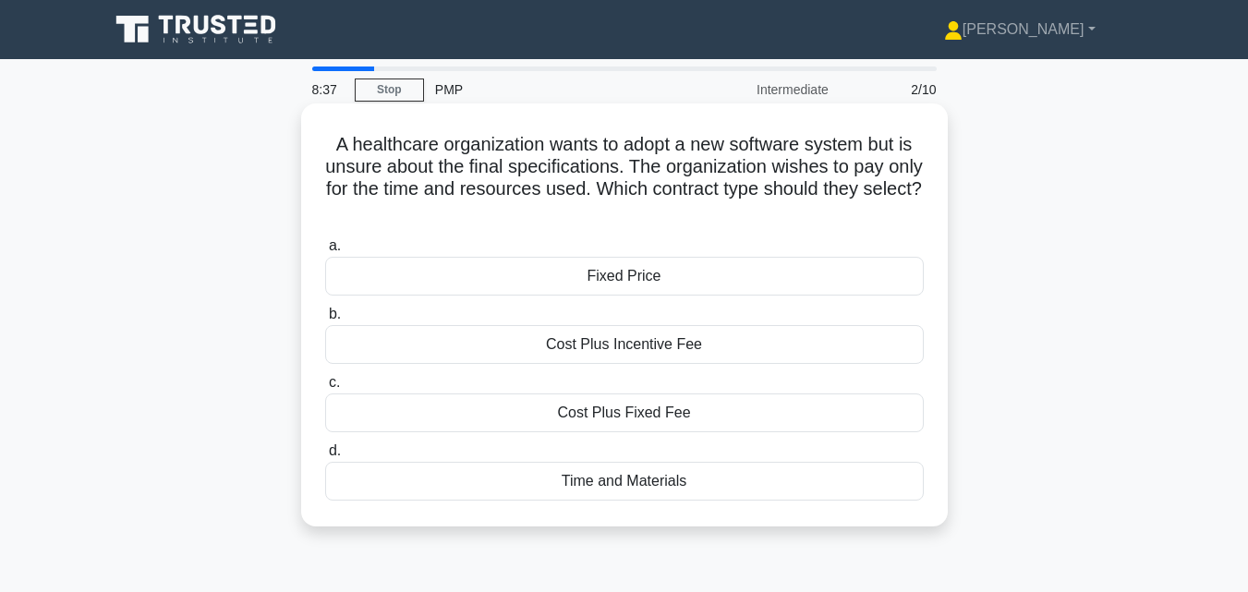
click at [579, 482] on div "Time and Materials" at bounding box center [624, 481] width 598 height 39
click at [325, 457] on input "d. Time and Materials" at bounding box center [325, 451] width 0 height 12
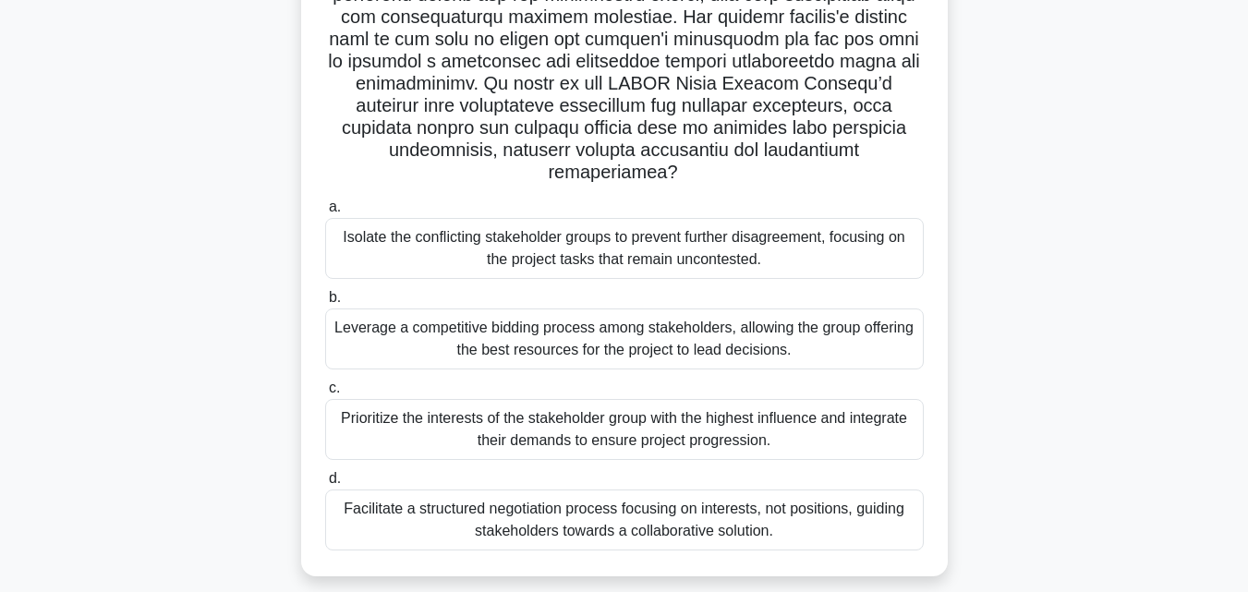
scroll to position [405, 0]
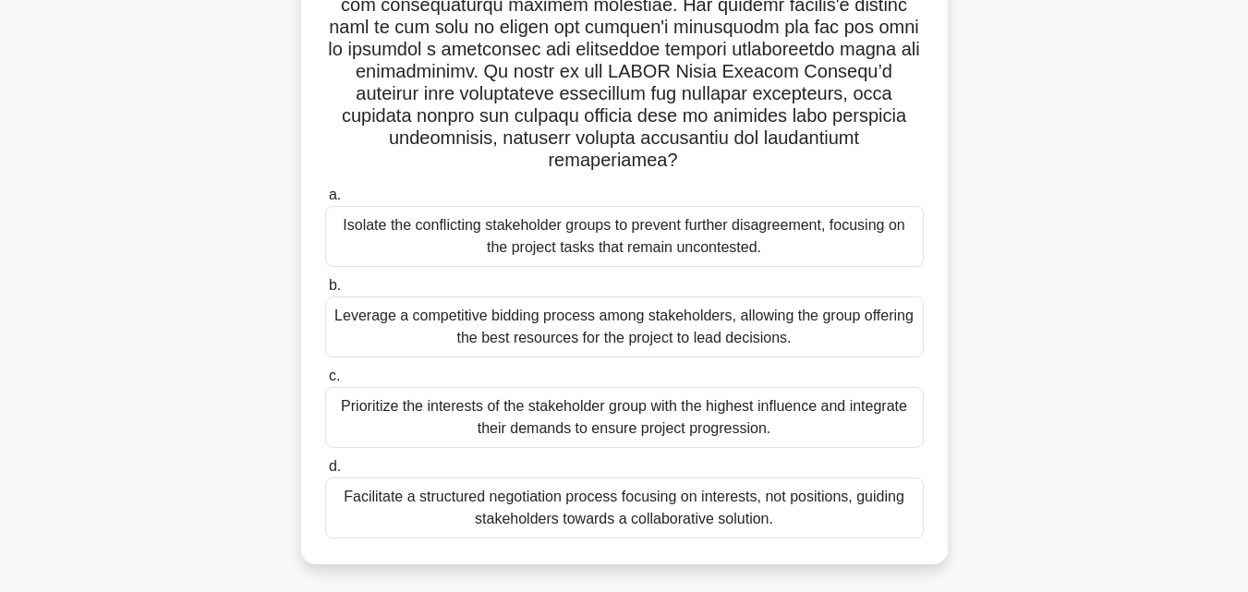
click at [562, 501] on div "Facilitate a structured negotiation process focusing on interests, not position…" at bounding box center [624, 507] width 598 height 61
click at [325, 473] on input "d. Facilitate a structured negotiation process focusing on interests, not posit…" at bounding box center [325, 467] width 0 height 12
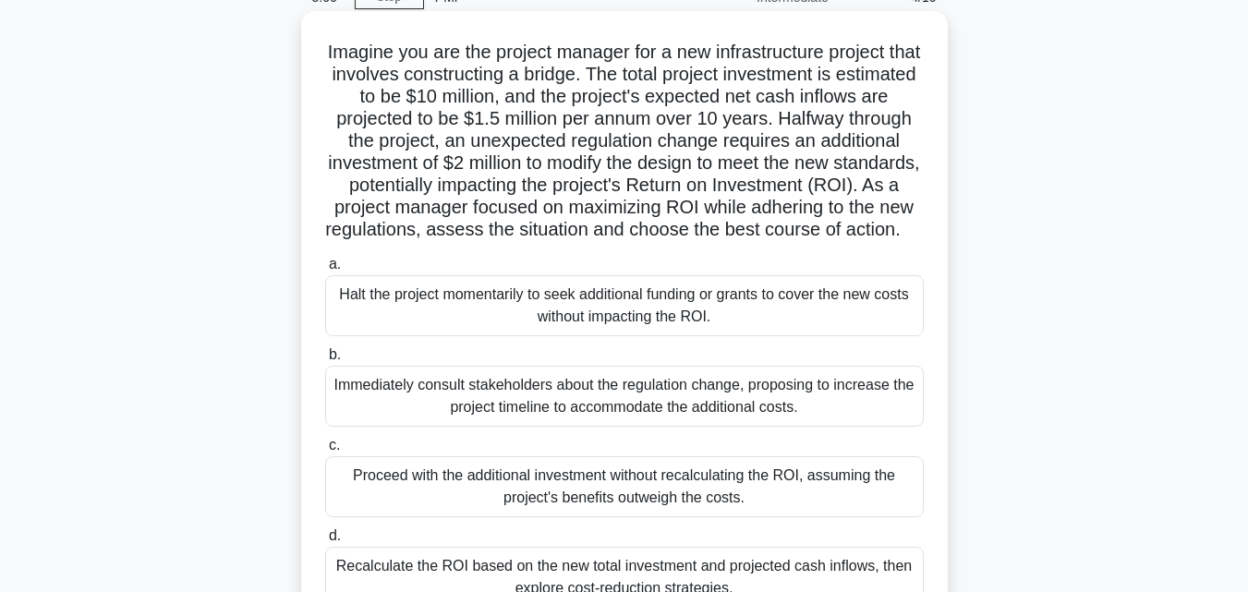
scroll to position [185, 0]
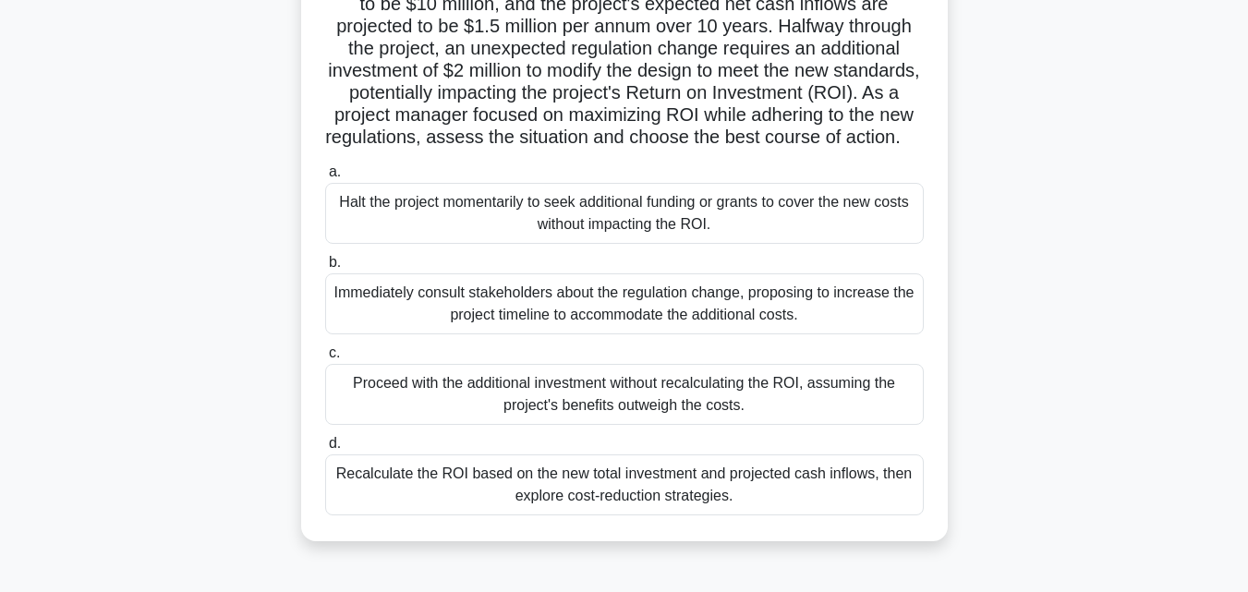
click at [629, 508] on div "Recalculate the ROI based on the new total investment and projected cash inflow…" at bounding box center [624, 484] width 598 height 61
click at [325, 450] on input "d. Recalculate the ROI based on the new total investment and projected cash inf…" at bounding box center [325, 444] width 0 height 12
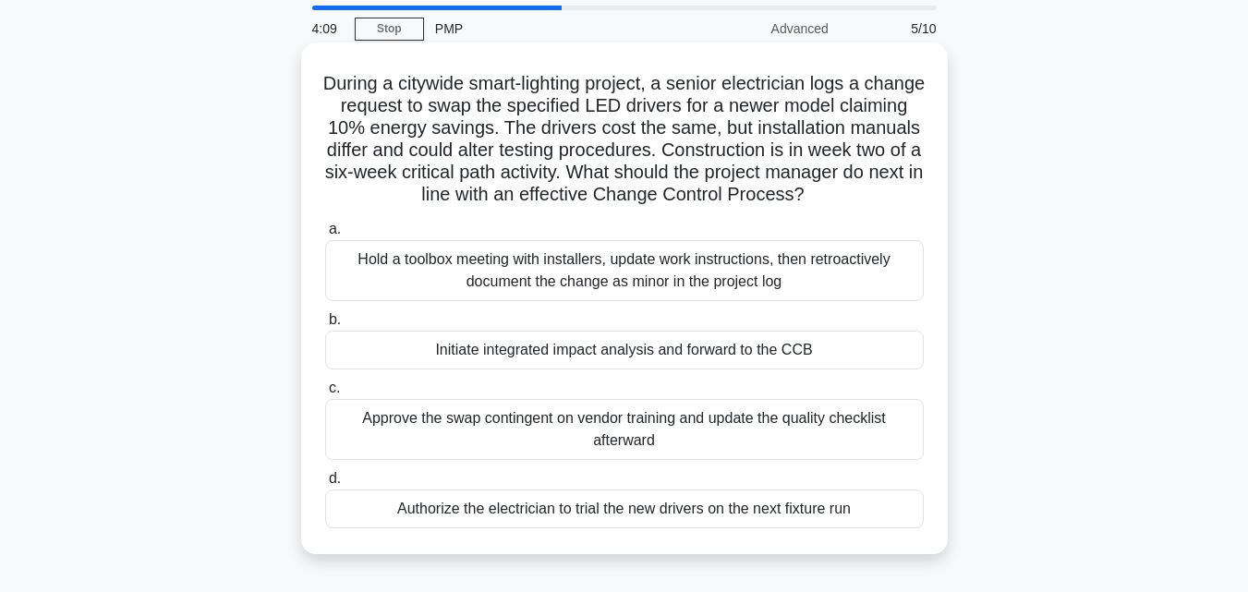
scroll to position [92, 0]
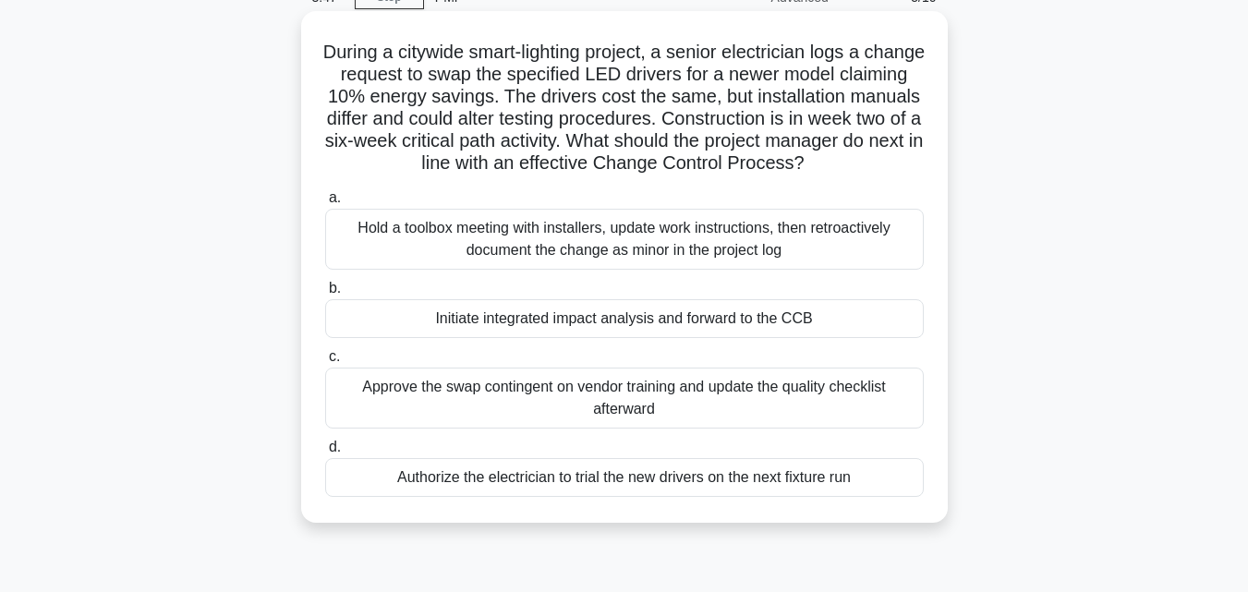
click at [505, 319] on div "Initiate integrated impact analysis and forward to the CCB" at bounding box center [624, 318] width 598 height 39
click at [325, 295] on input "b. Initiate integrated impact analysis and forward to the CCB" at bounding box center [325, 289] width 0 height 12
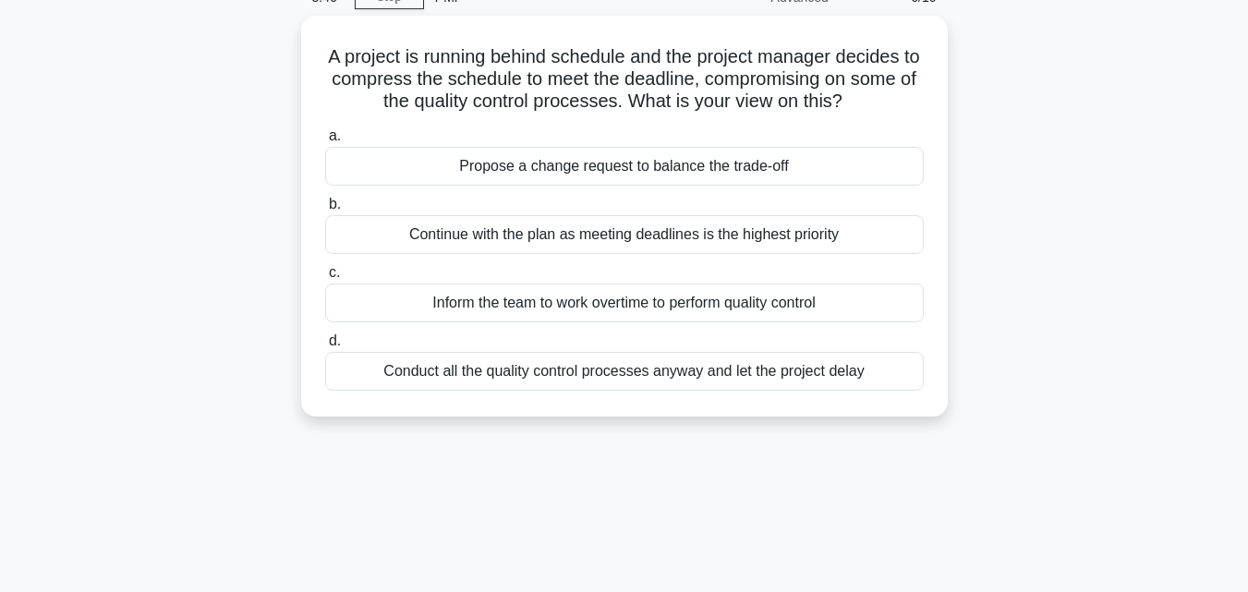
scroll to position [0, 0]
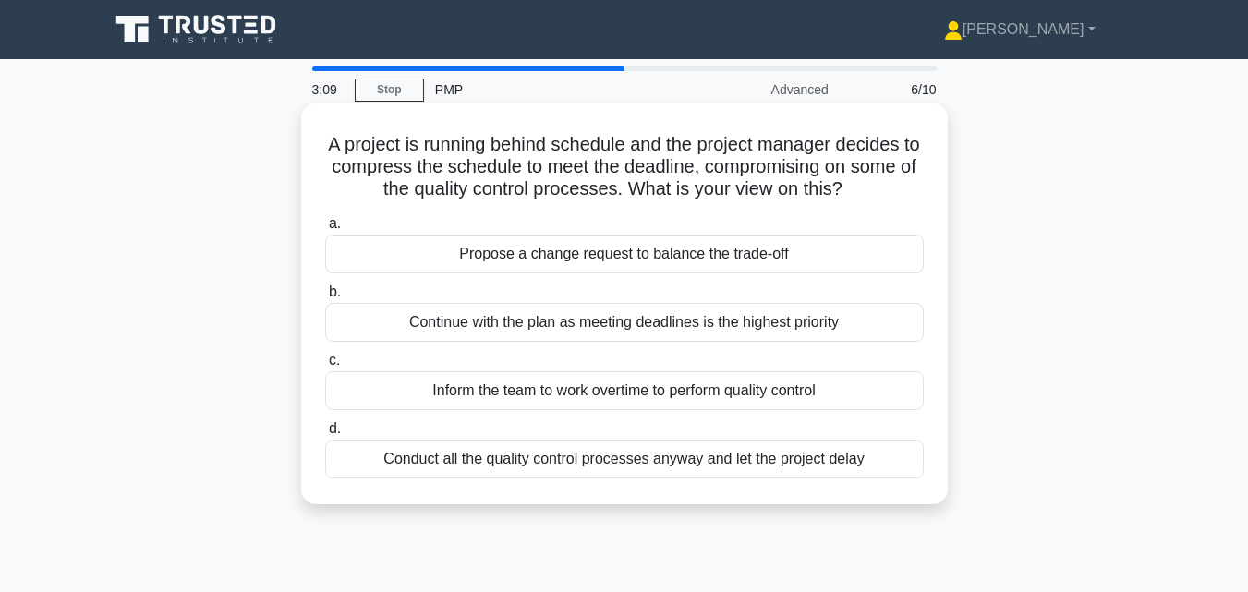
click at [542, 471] on div "Conduct all the quality control processes anyway and let the project delay" at bounding box center [624, 459] width 598 height 39
click at [325, 435] on input "d. Conduct all the quality control processes anyway and let the project delay" at bounding box center [325, 429] width 0 height 12
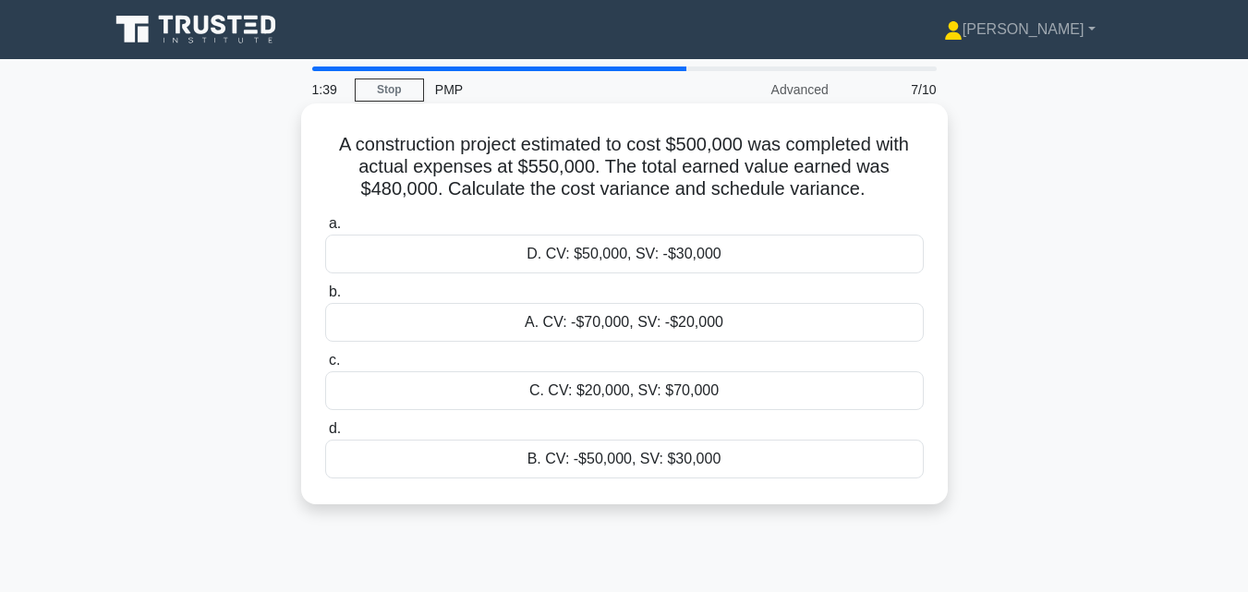
click at [603, 317] on div "A. CV: -$70,000, SV: -$20,000" at bounding box center [624, 322] width 598 height 39
click at [325, 298] on input "b. A. CV: -$70,000, SV: -$20,000" at bounding box center [325, 292] width 0 height 12
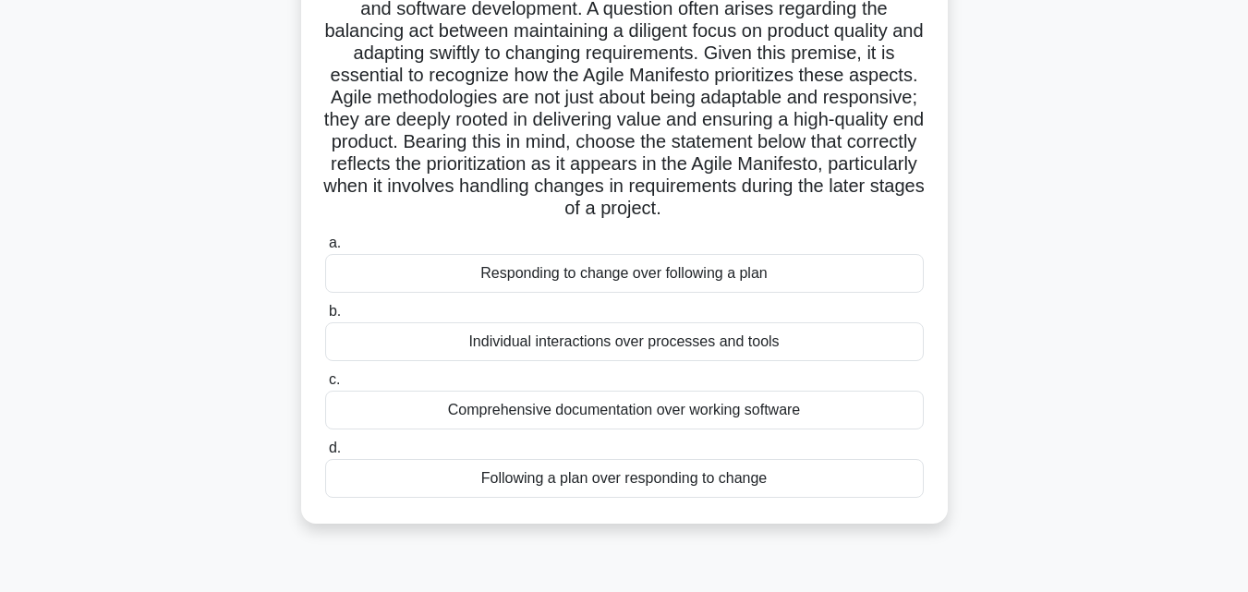
scroll to position [277, 0]
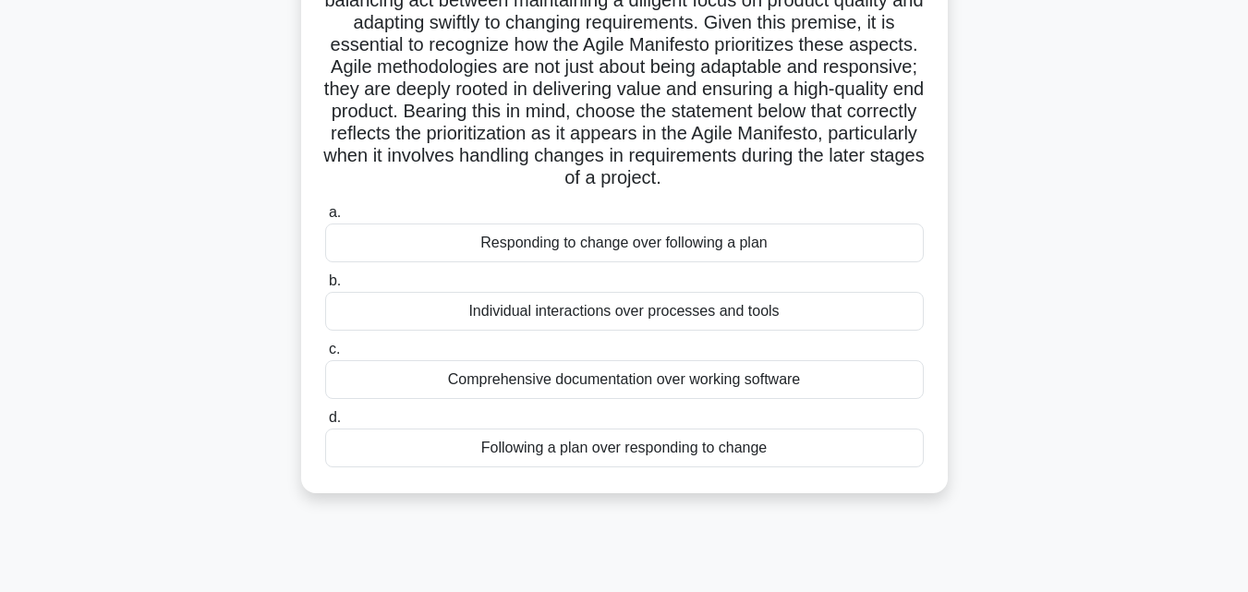
click at [498, 262] on div "Responding to change over following a plan" at bounding box center [624, 242] width 598 height 39
click at [325, 219] on input "a. Responding to change over following a plan" at bounding box center [325, 213] width 0 height 12
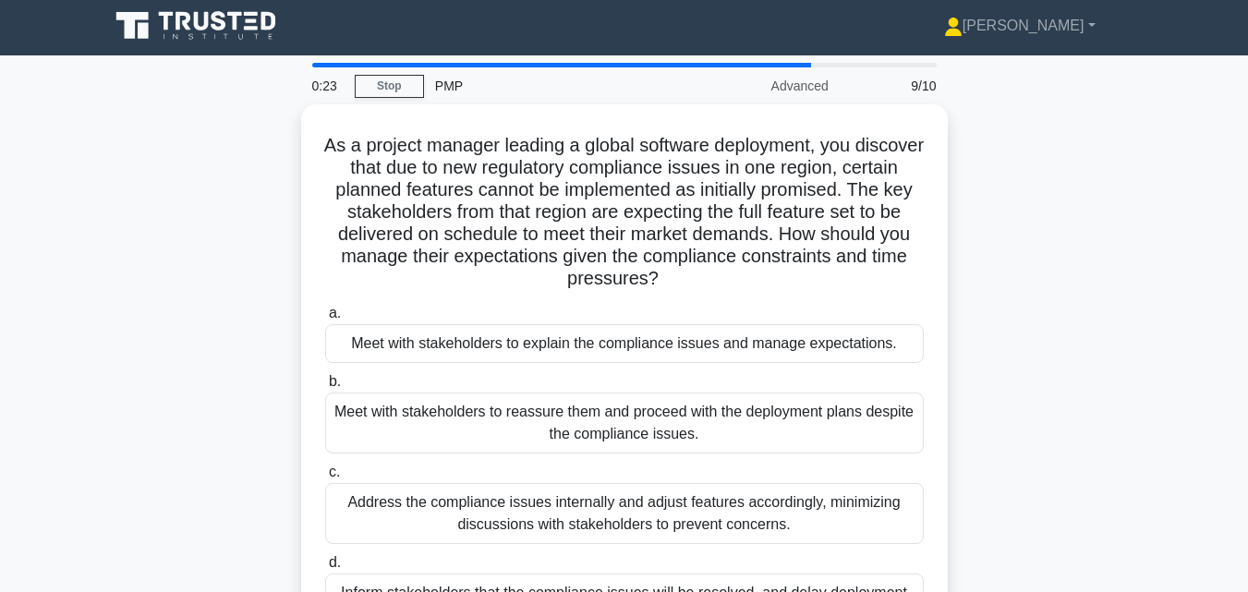
scroll to position [0, 0]
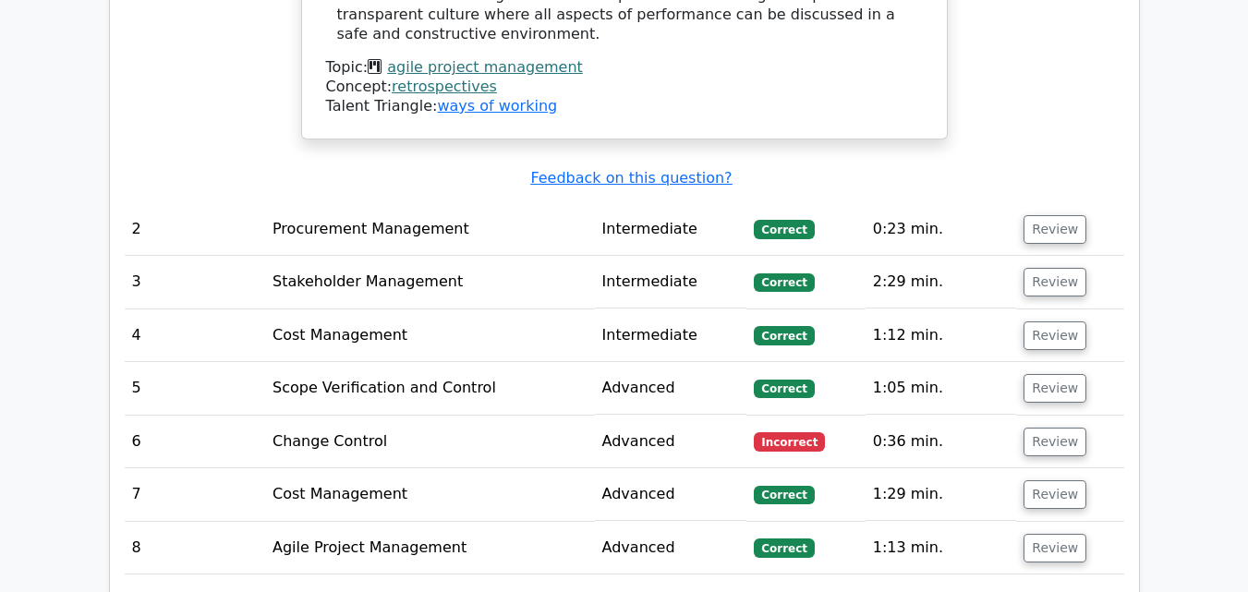
scroll to position [1939, 0]
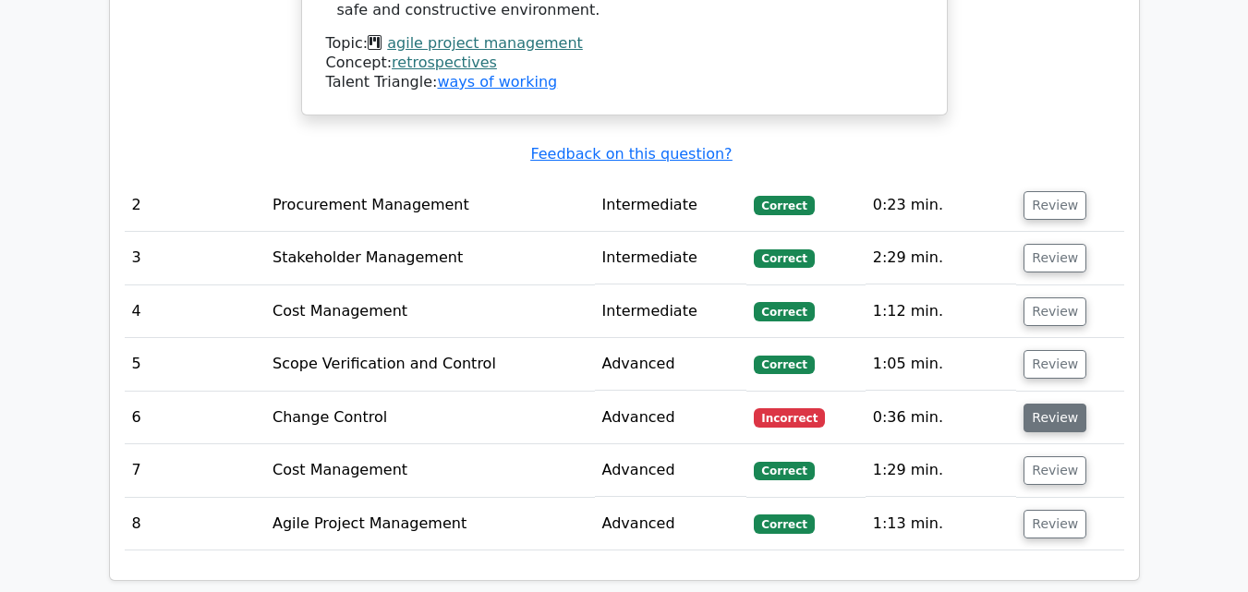
click at [1039, 404] on button "Review" at bounding box center [1054, 418] width 63 height 29
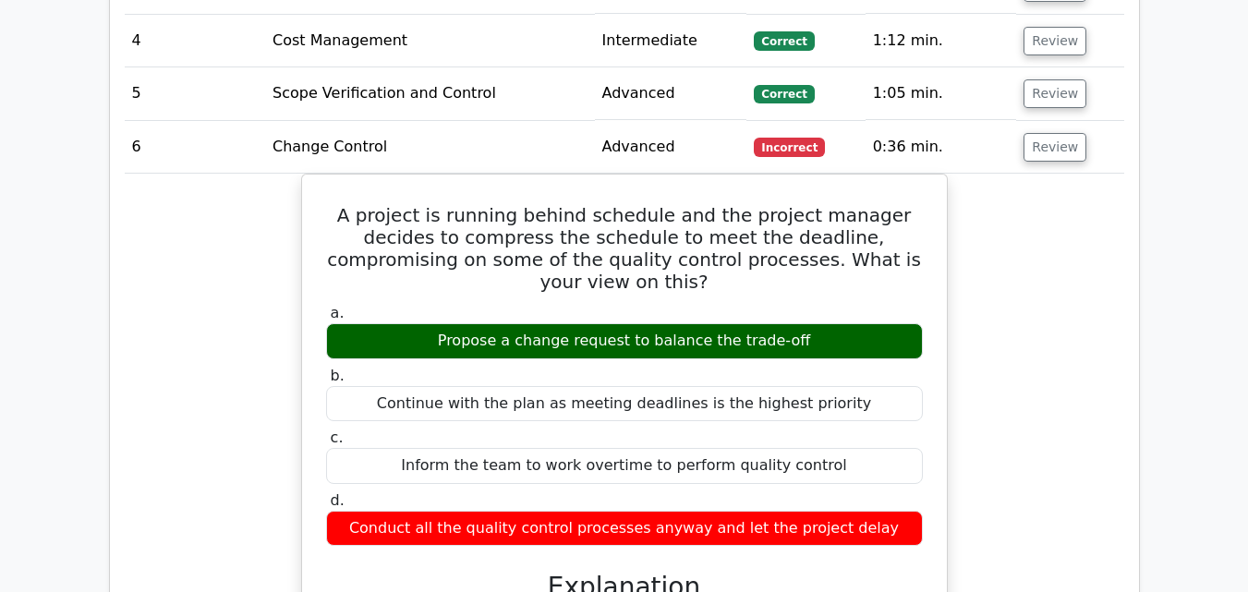
scroll to position [2216, 0]
